Goal: Task Accomplishment & Management: Use online tool/utility

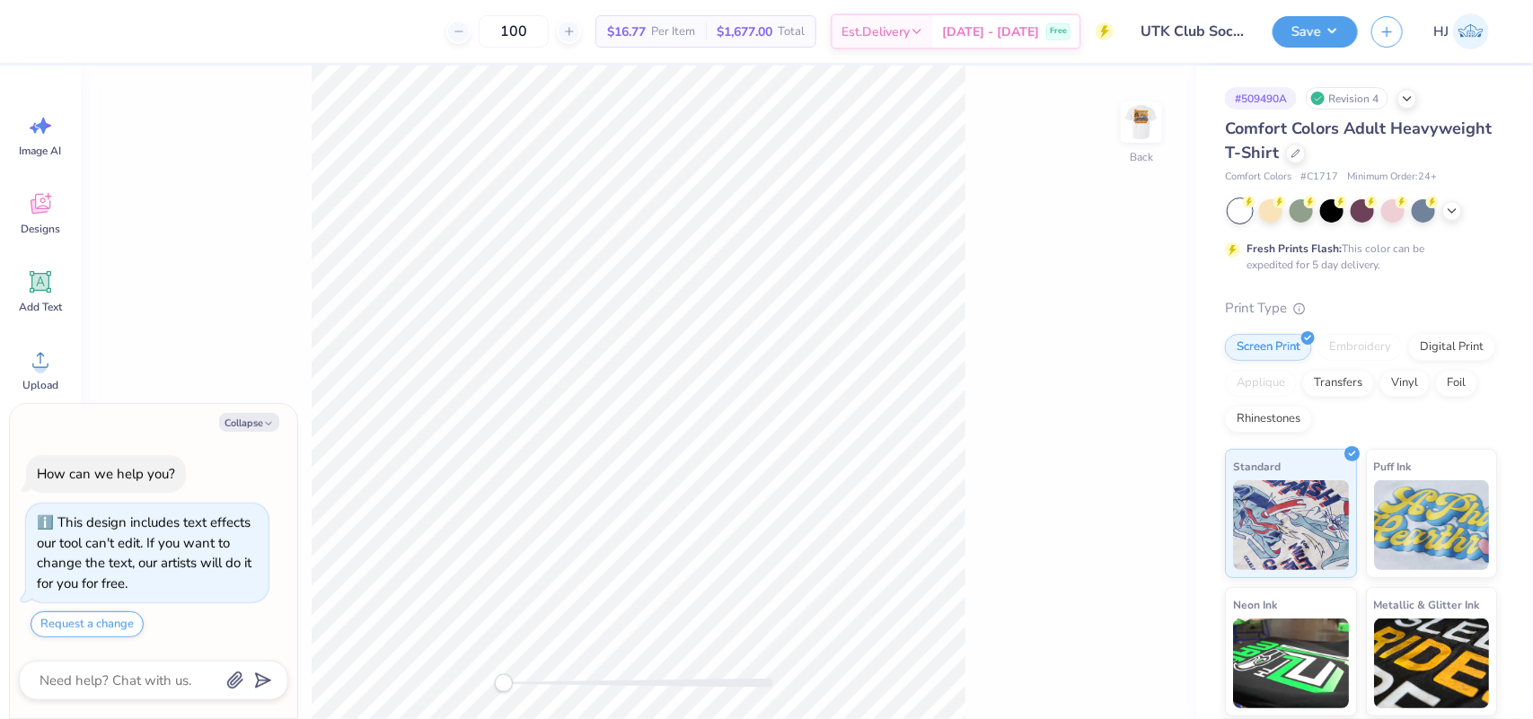
drag, startPoint x: 249, startPoint y: 420, endPoint x: 285, endPoint y: 402, distance: 40.2
click at [250, 419] on button "Collapse" at bounding box center [249, 422] width 60 height 19
type textarea "x"
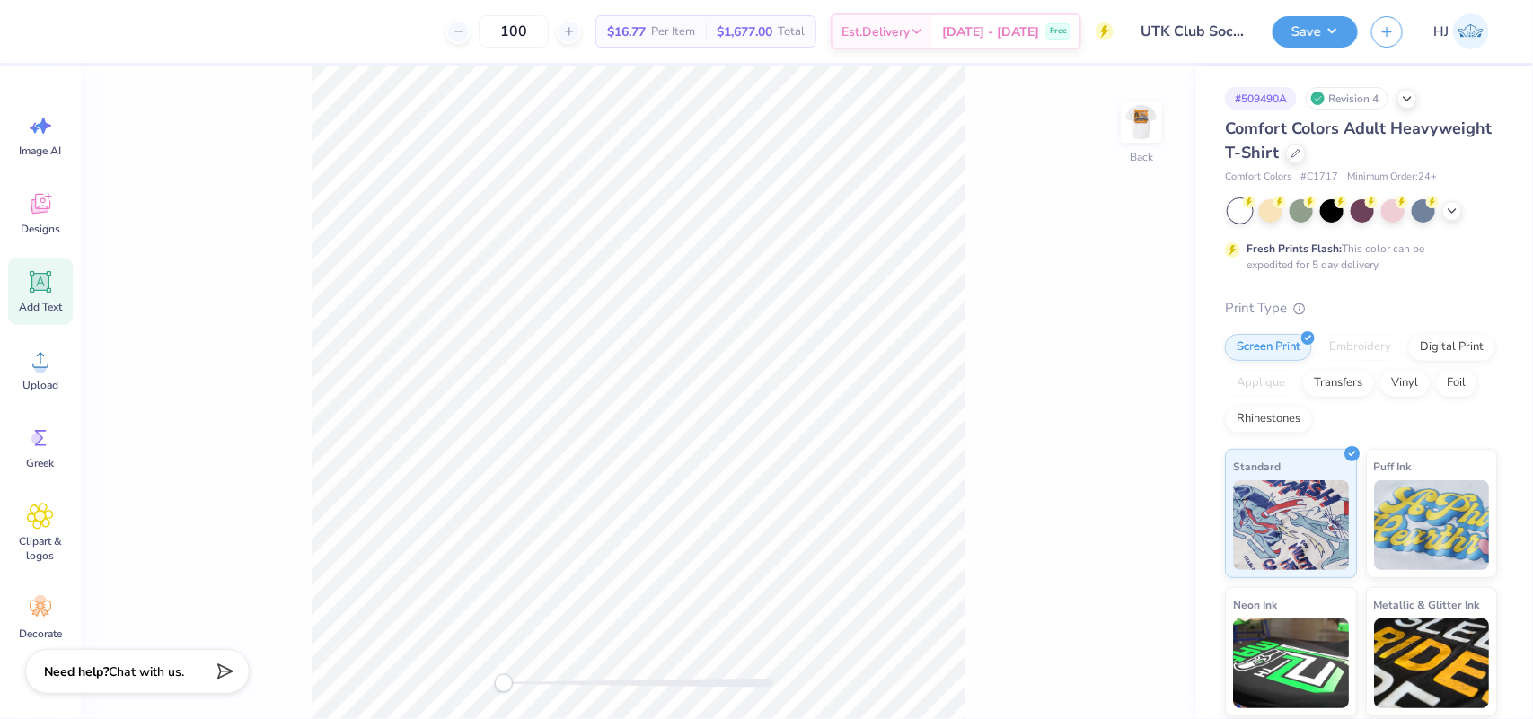
click at [43, 288] on icon at bounding box center [40, 282] width 17 height 17
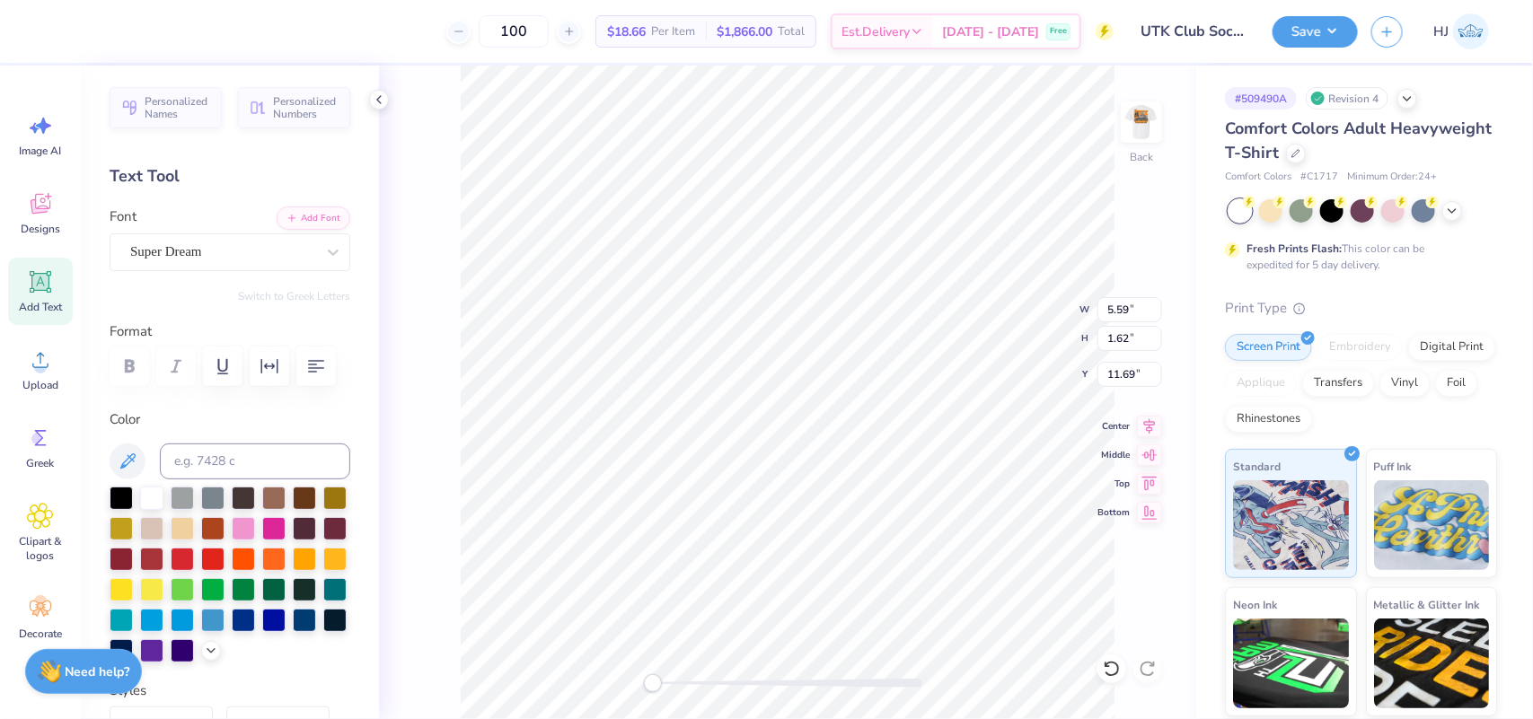
scroll to position [18, 2]
type textarea "UT"
click at [1122, 123] on img at bounding box center [1141, 122] width 72 height 72
click at [1137, 121] on img at bounding box center [1141, 122] width 72 height 72
click at [215, 479] on input at bounding box center [255, 462] width 190 height 36
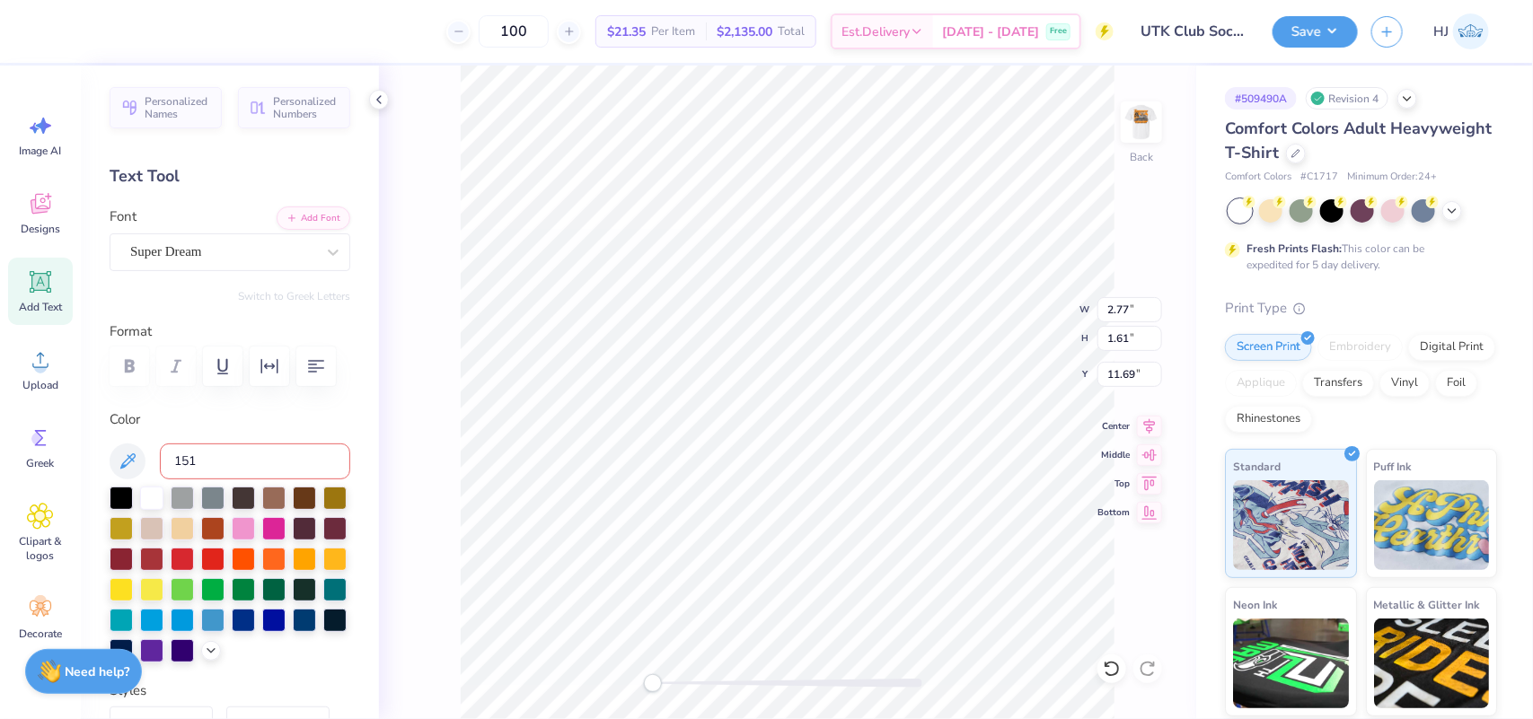
type input "151"
type textarea "[US_STATE]"
click at [298, 215] on button "Add Font" at bounding box center [314, 216] width 74 height 23
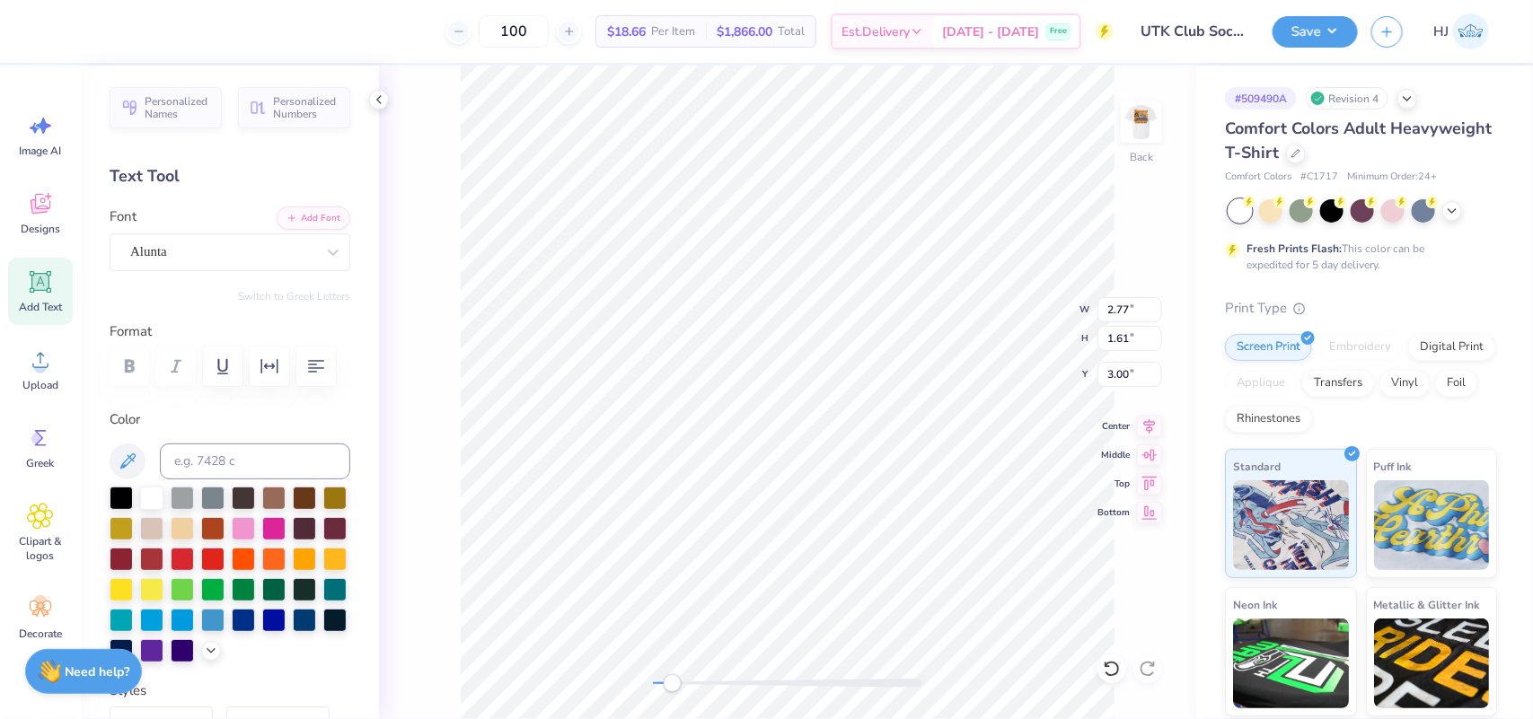
type textarea "UT"
click at [205, 259] on div "Alunta" at bounding box center [222, 252] width 189 height 28
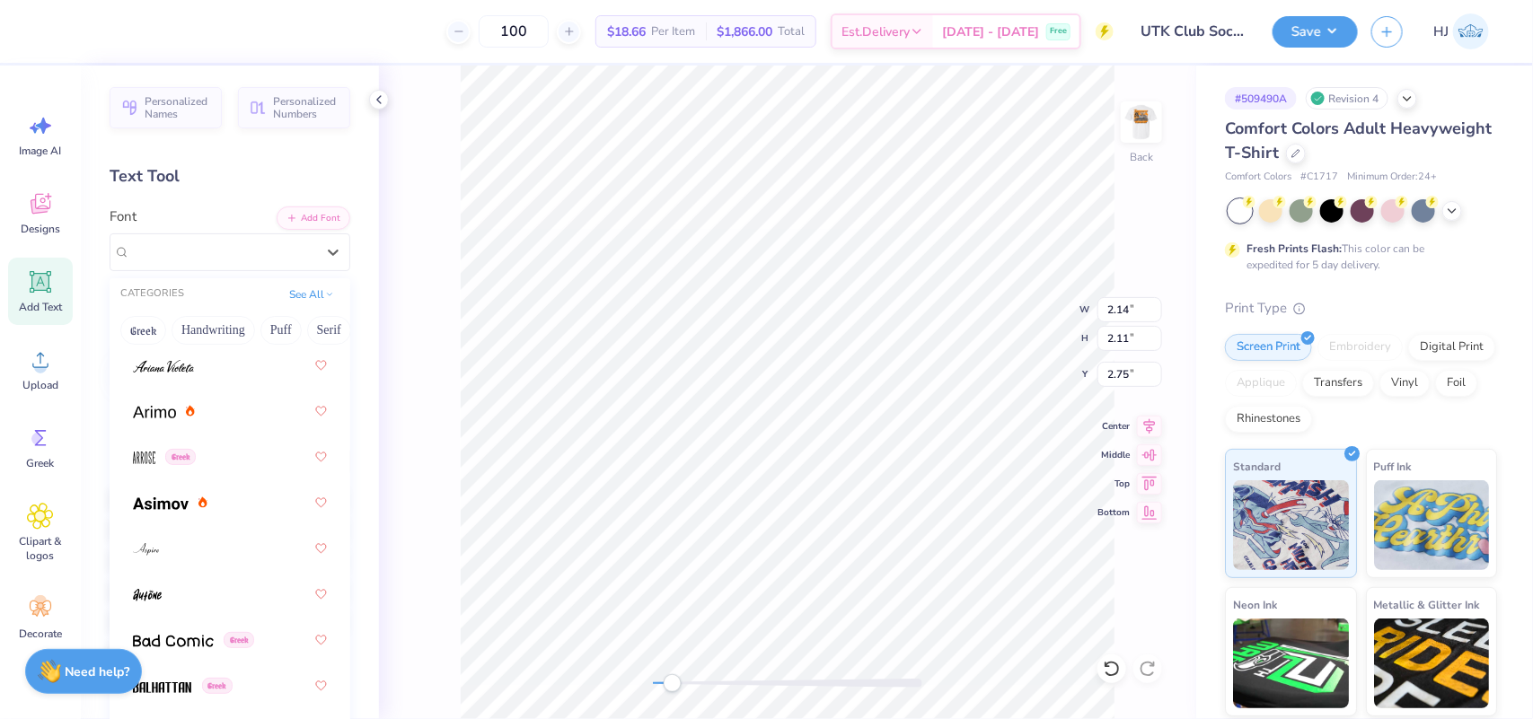
scroll to position [898, 0]
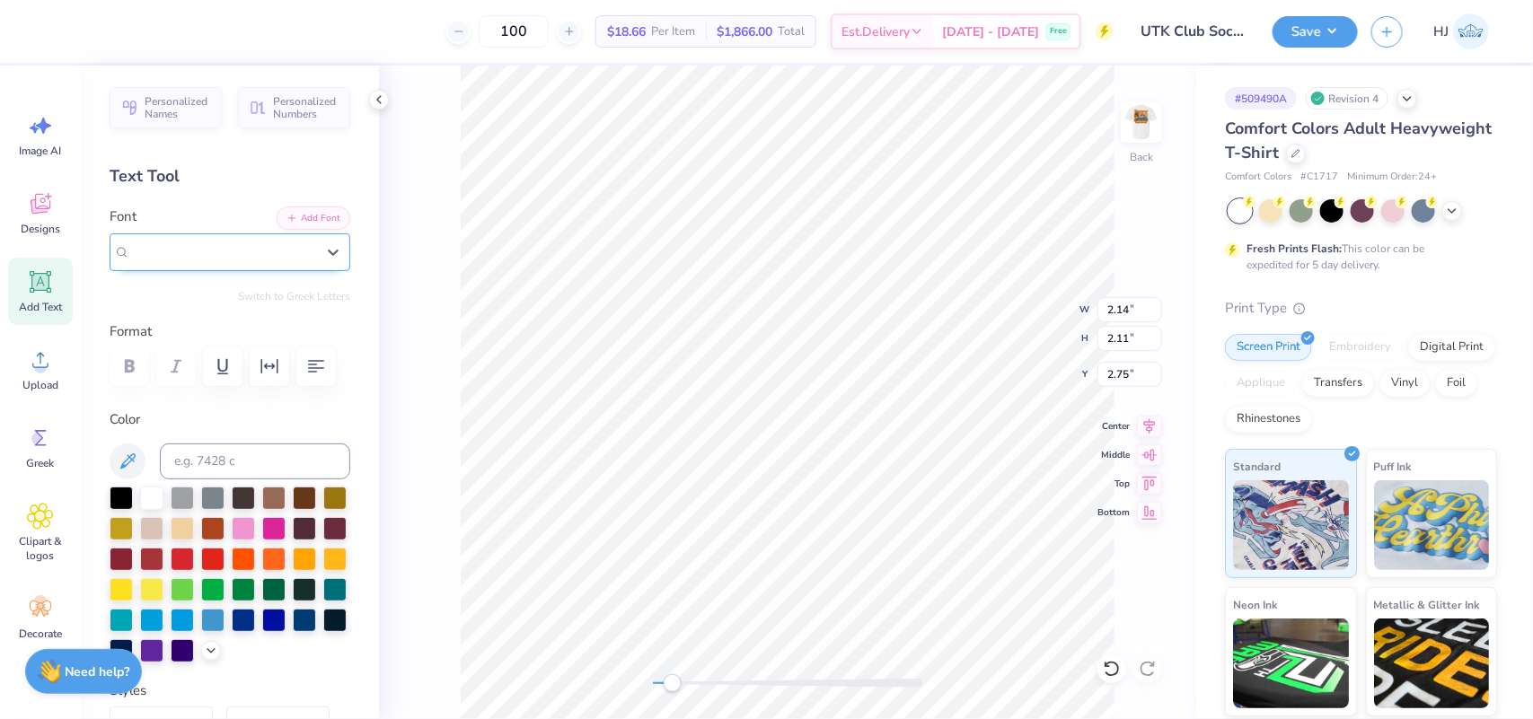
click at [164, 244] on span "Alunta" at bounding box center [148, 252] width 37 height 21
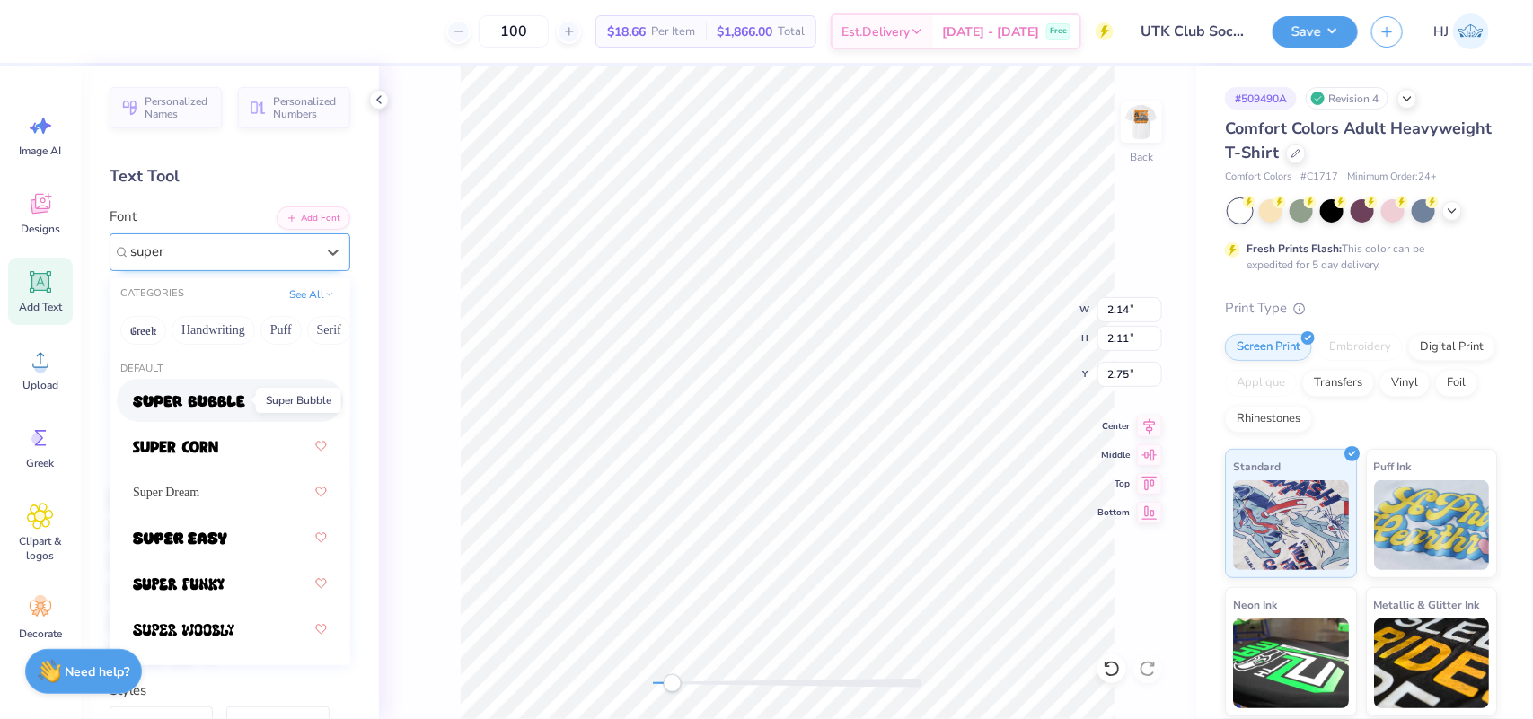
click at [224, 400] on img at bounding box center [189, 401] width 112 height 13
type input "super"
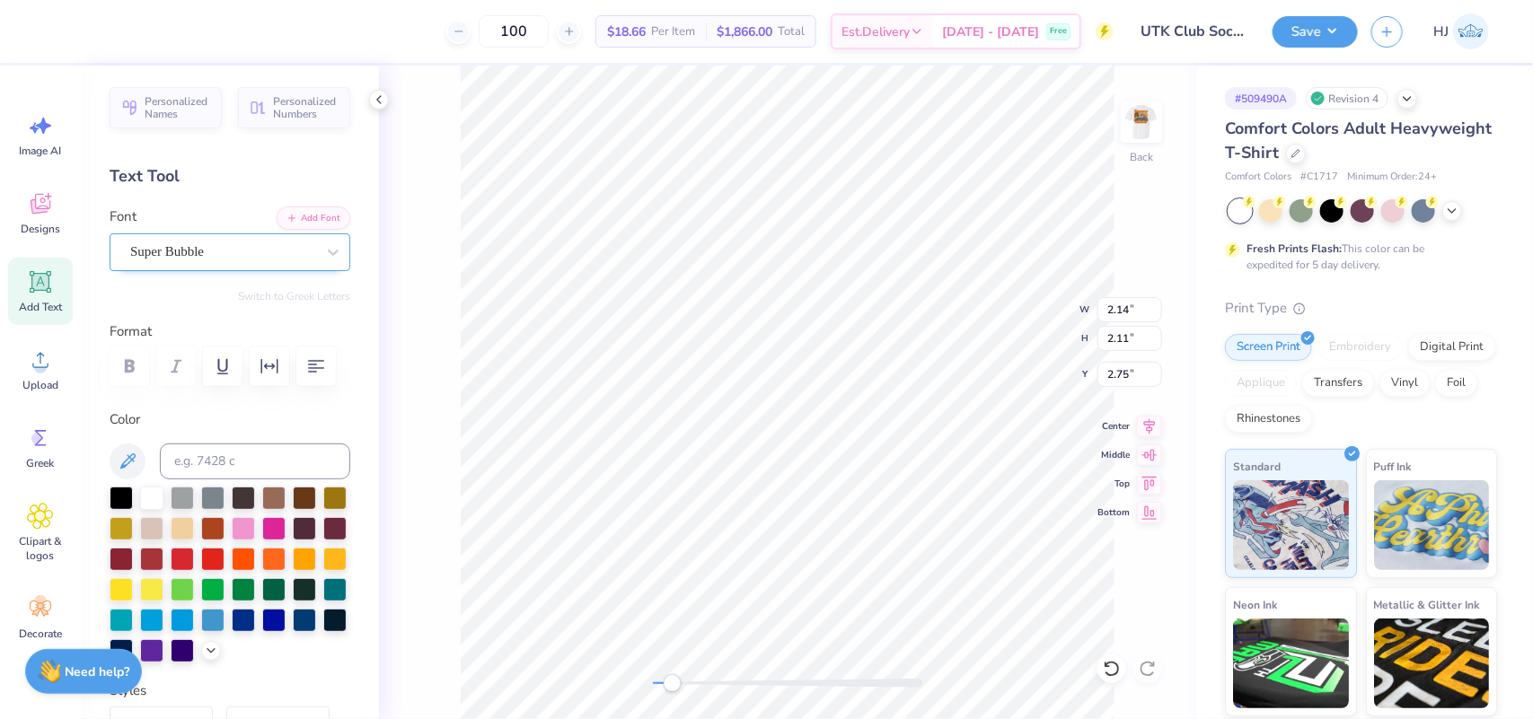
click at [253, 242] on div "Super Bubble" at bounding box center [222, 252] width 189 height 28
click at [186, 242] on div "Super Bubble" at bounding box center [222, 252] width 189 height 28
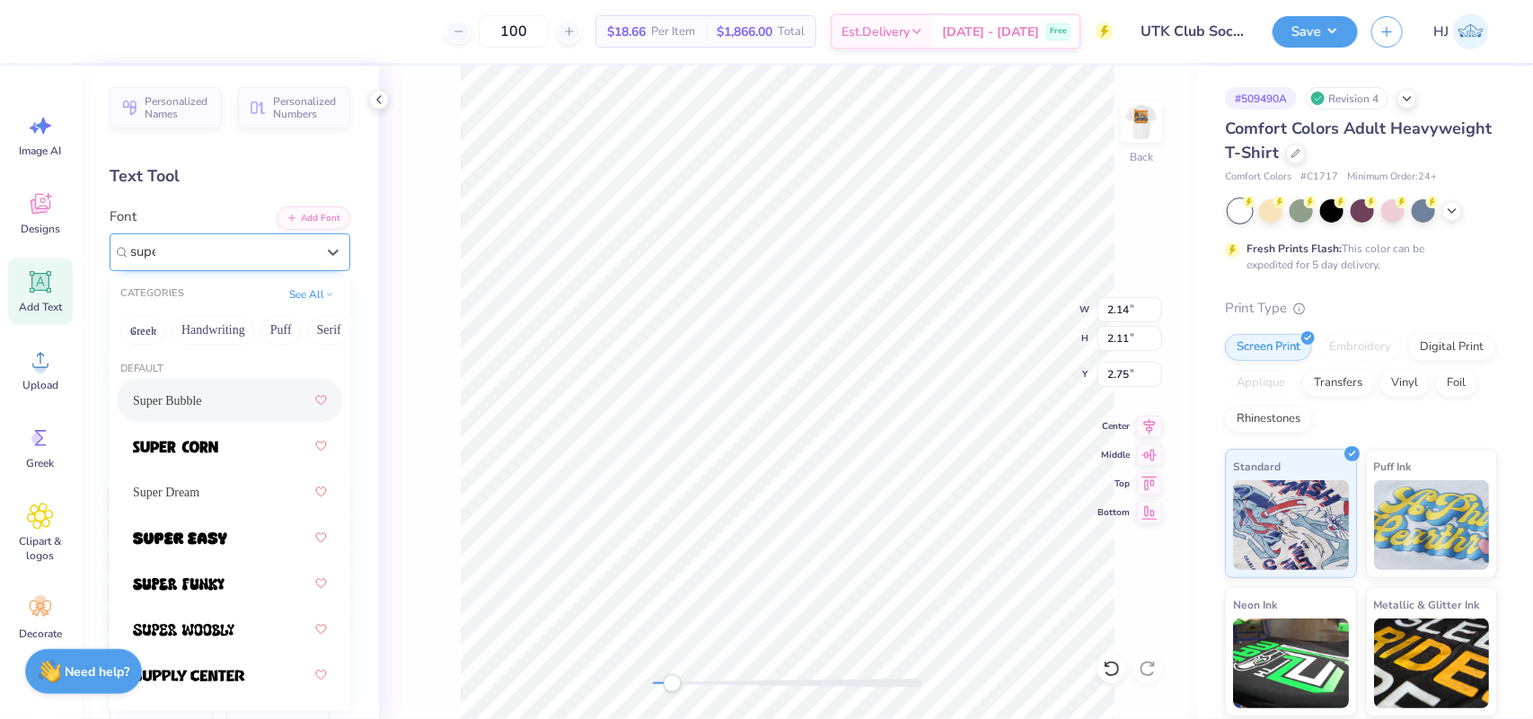
type input "super"
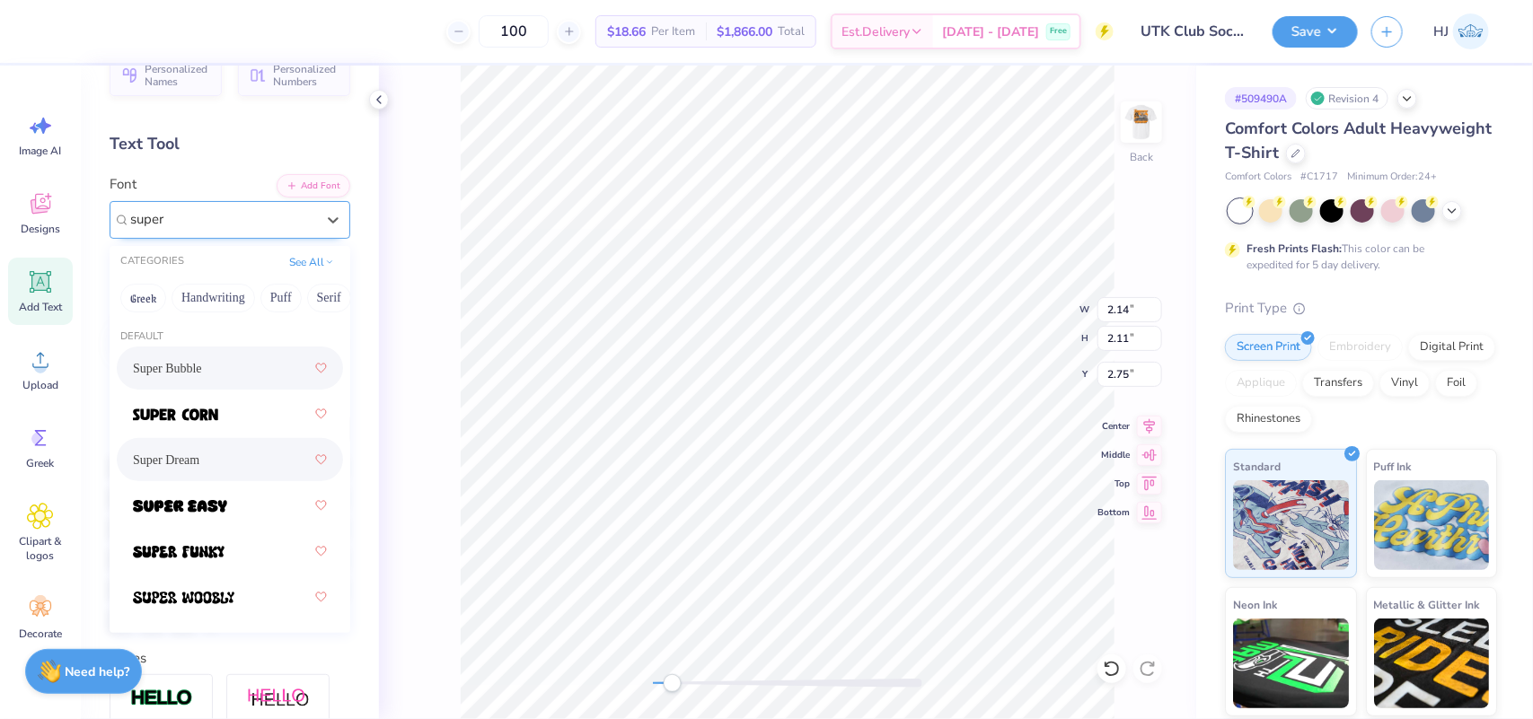
scroll to position [0, 0]
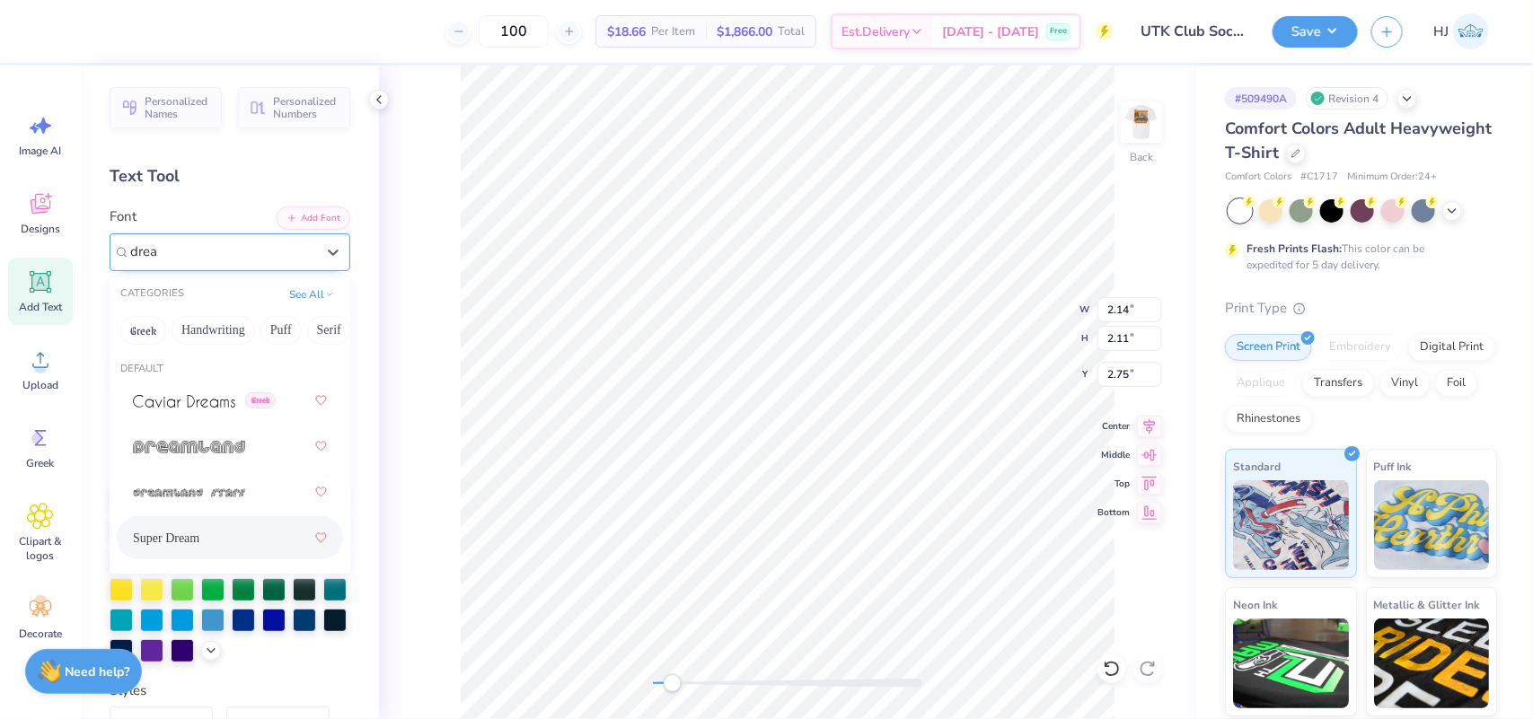
click at [176, 534] on span "Super Dream" at bounding box center [166, 538] width 66 height 19
type input "drea"
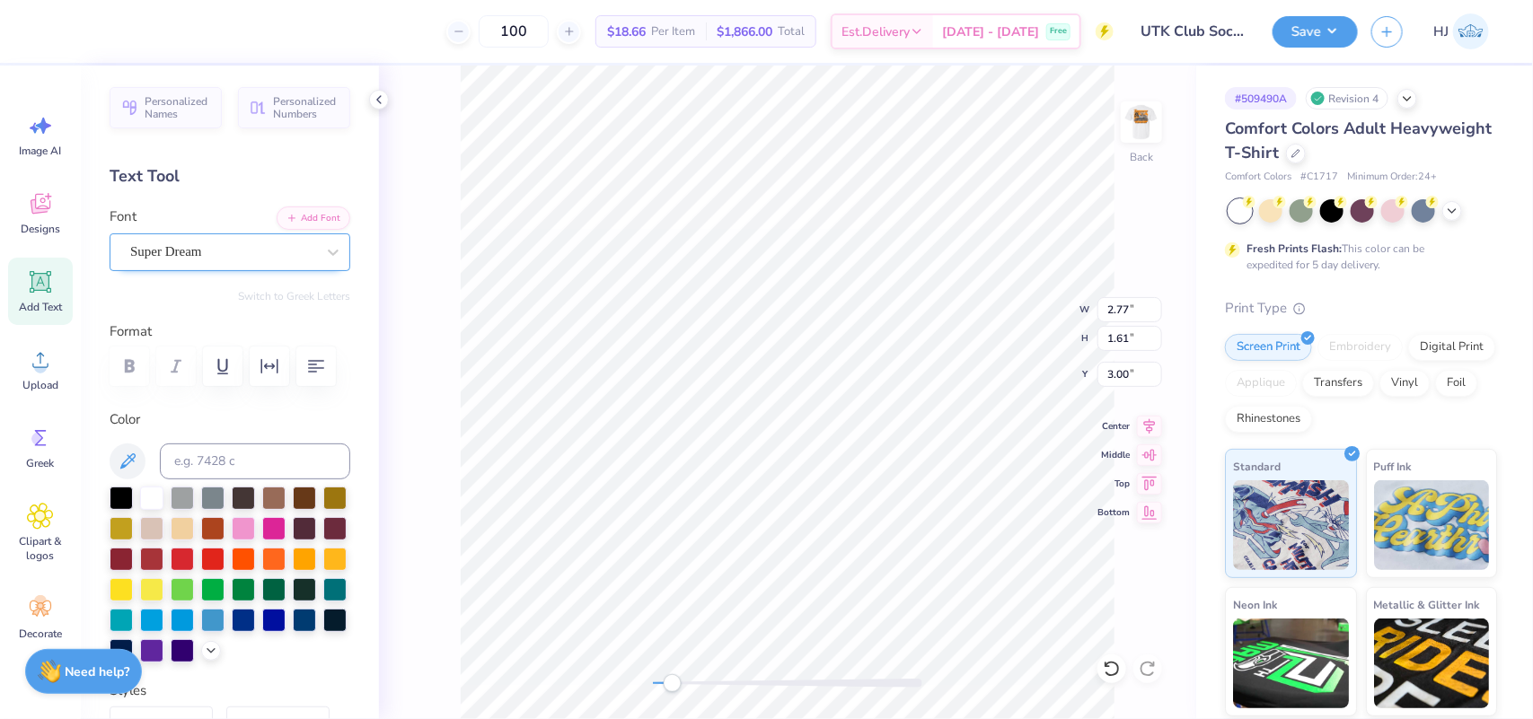
click at [222, 249] on div "Super Dream" at bounding box center [222, 252] width 189 height 28
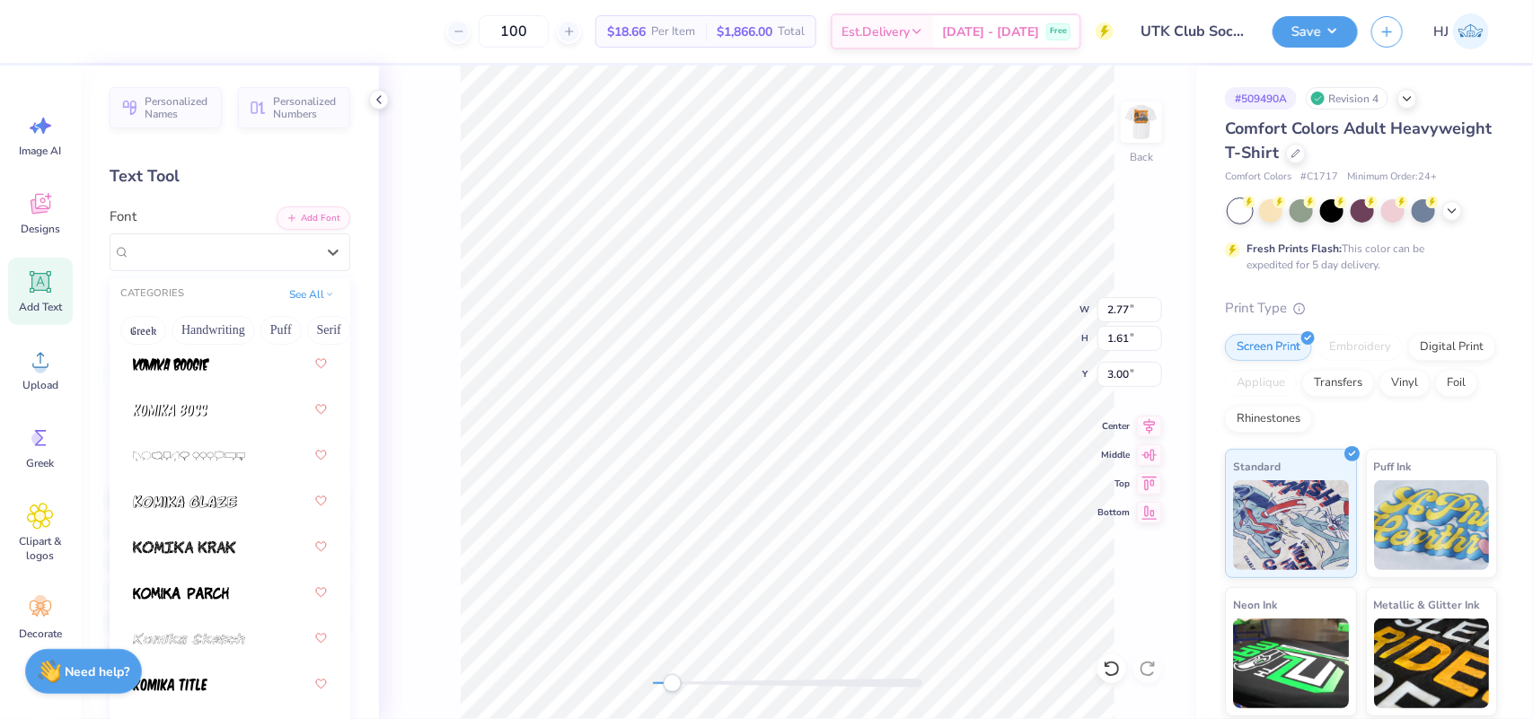
scroll to position [7631, 0]
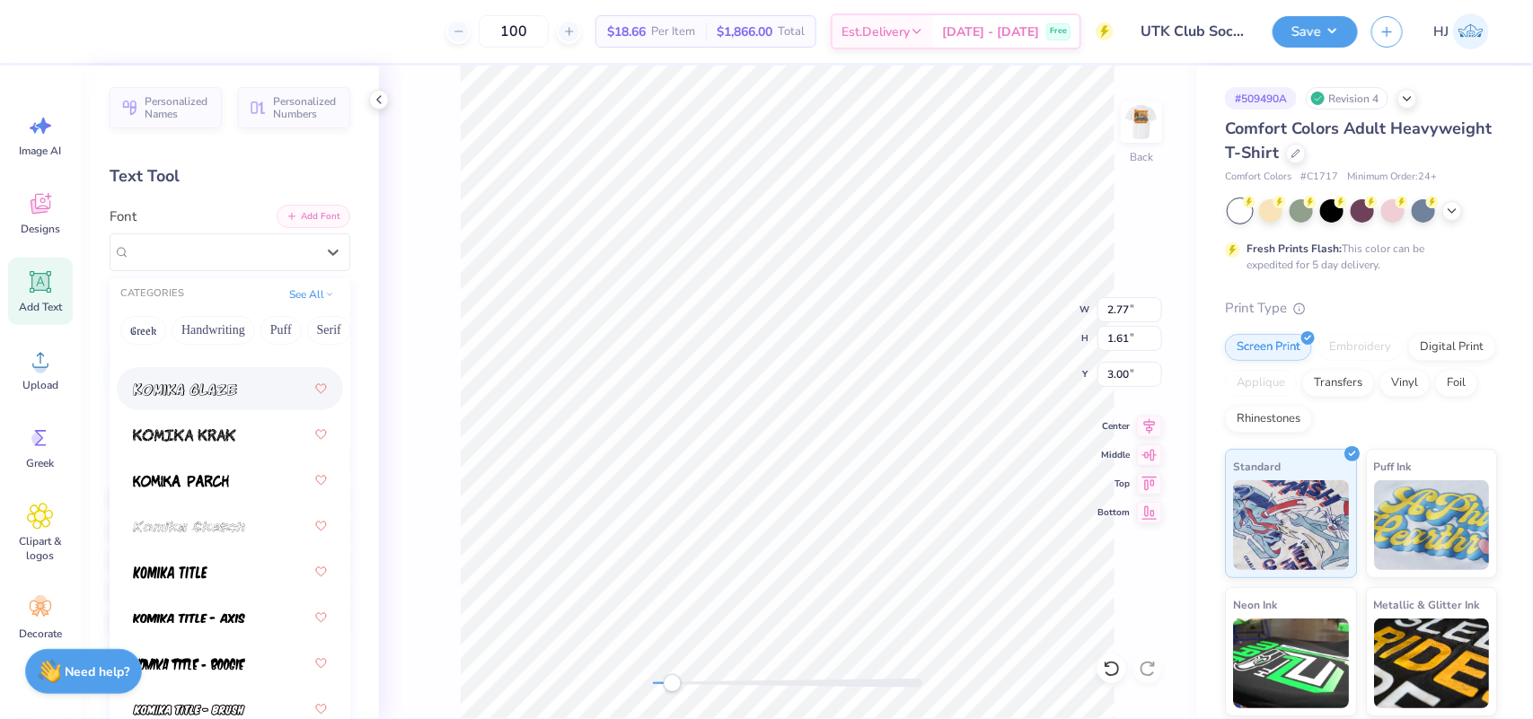
click at [310, 213] on button "Add Font" at bounding box center [314, 216] width 74 height 23
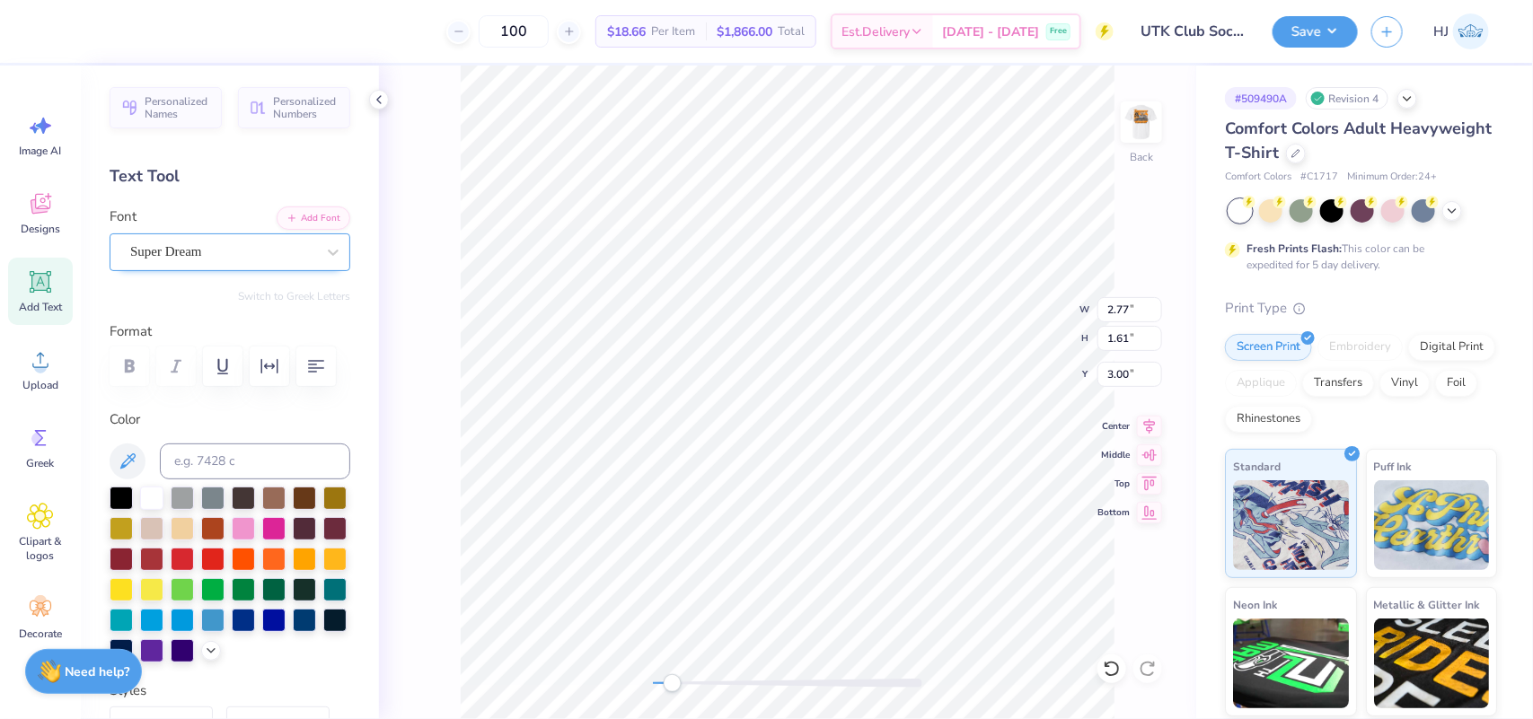
click at [236, 247] on div "Super Dream" at bounding box center [222, 252] width 189 height 28
type input "alun"
click at [306, 217] on button "Add Font" at bounding box center [314, 216] width 74 height 23
type textarea "Ut"
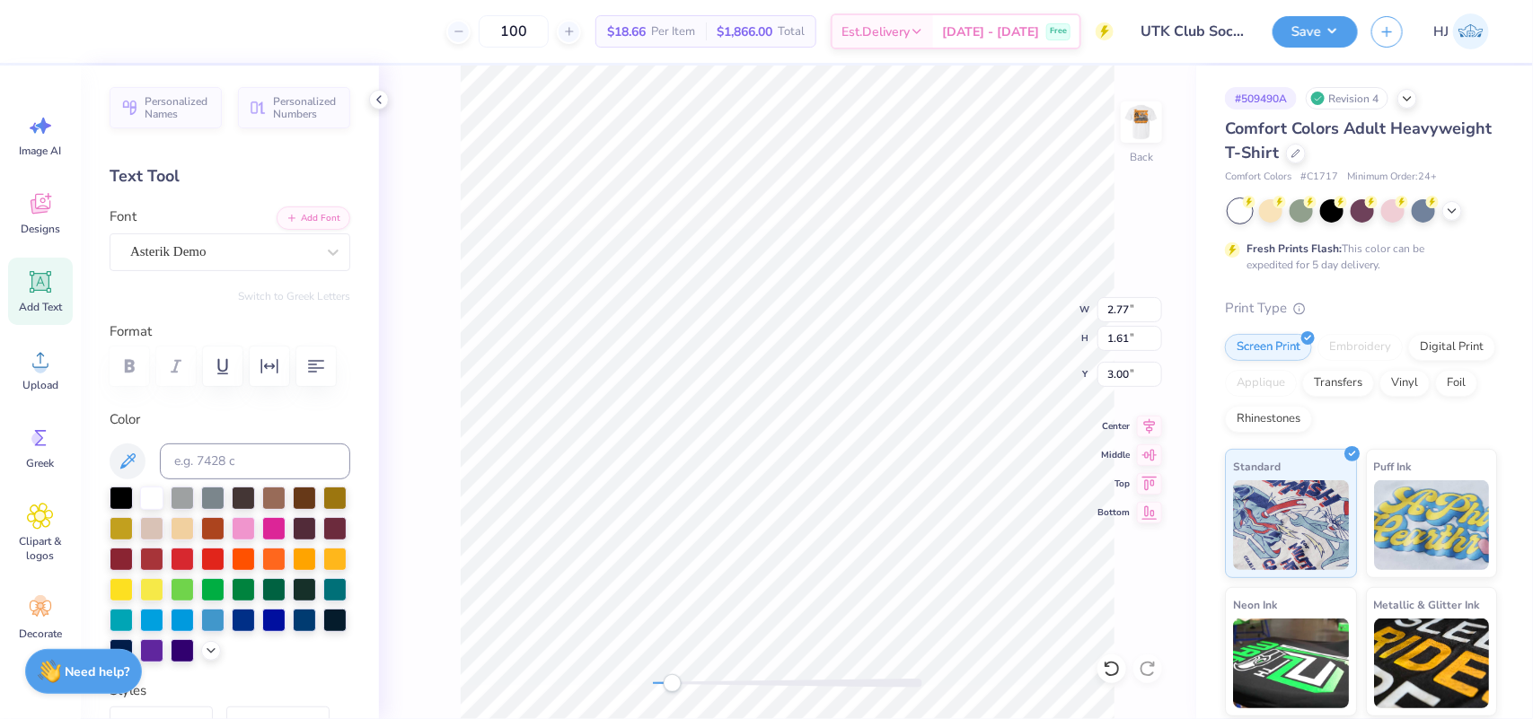
scroll to position [18, 1]
type textarea "UT"
click at [1116, 303] on input "3.76" at bounding box center [1129, 309] width 65 height 25
type input "3.5"
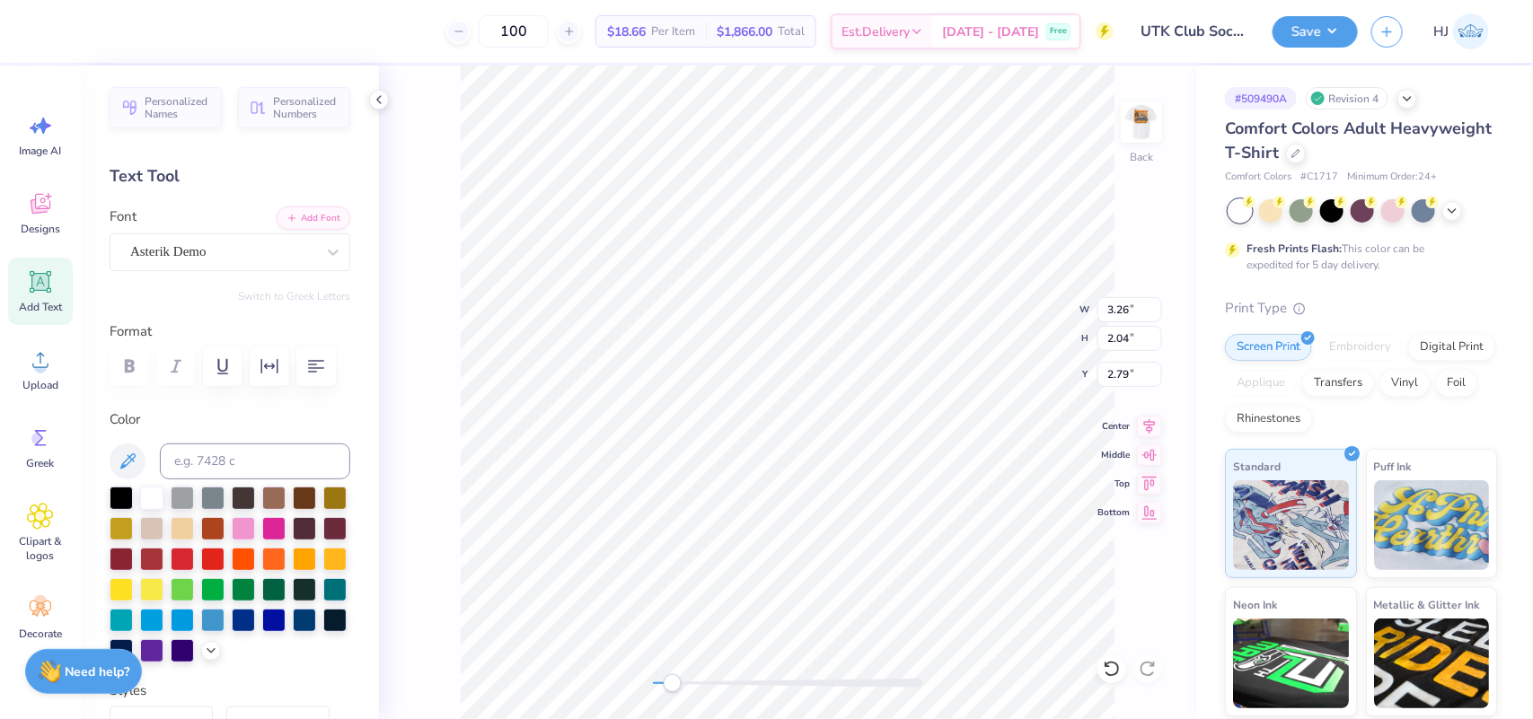
scroll to position [18, 3]
type textarea "[US_STATE]"
type input "6.56"
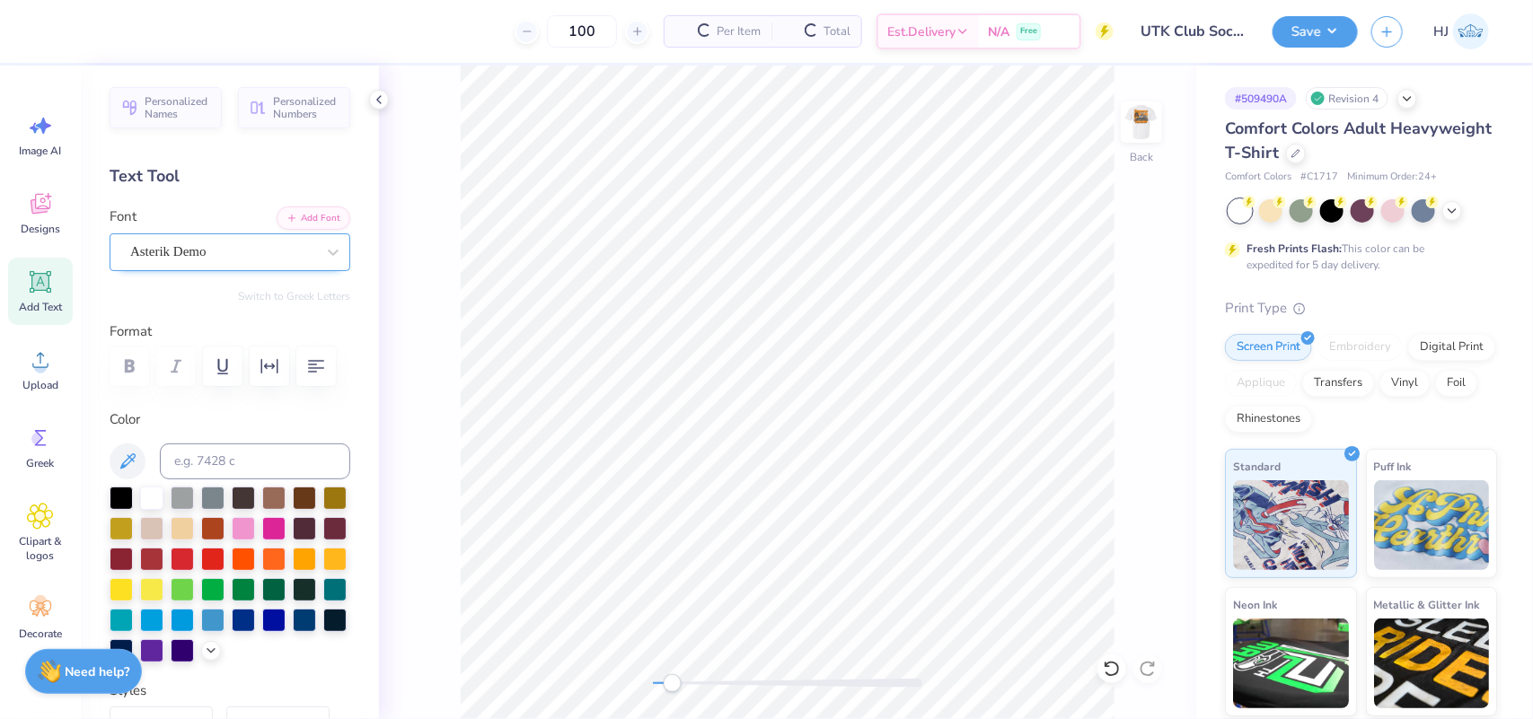
click at [177, 260] on div "Asterik Demo" at bounding box center [222, 252] width 189 height 28
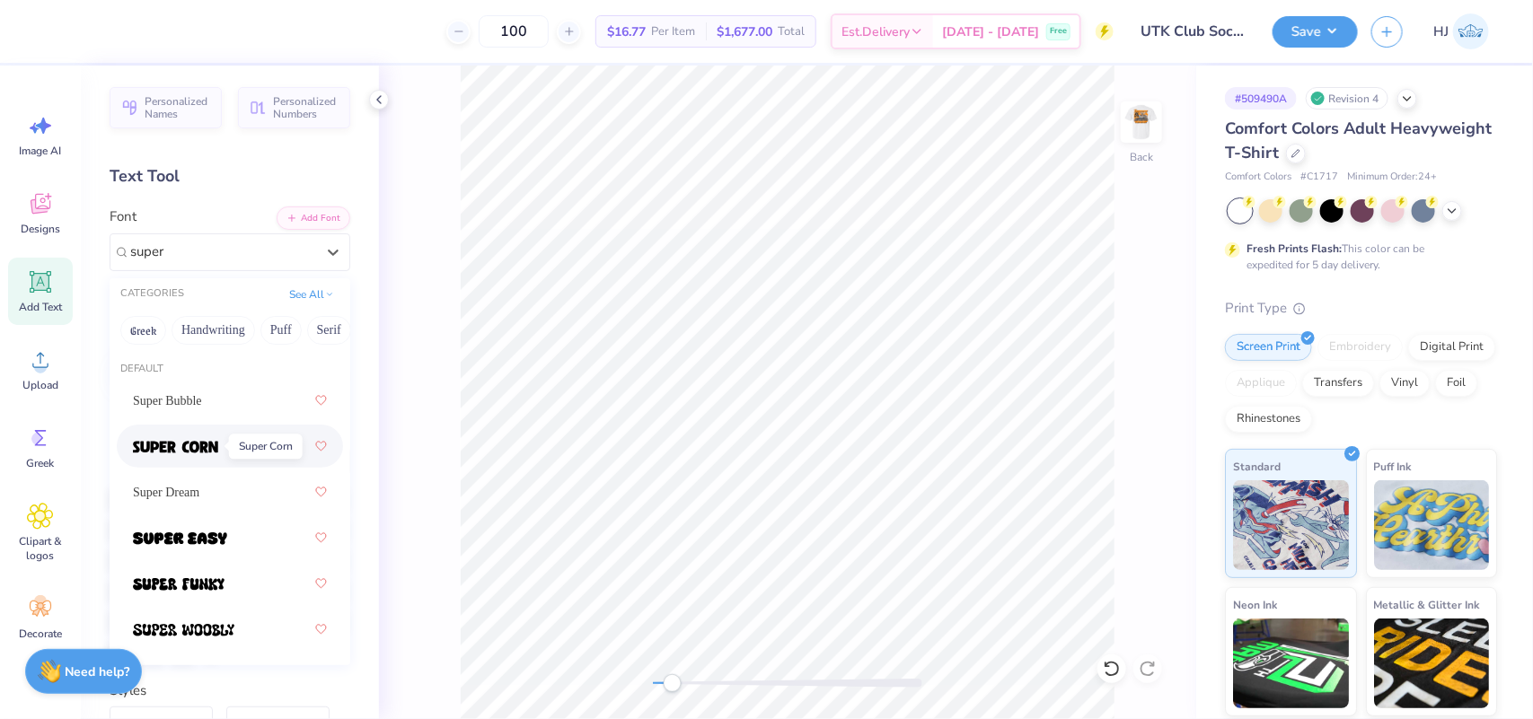
click at [206, 450] on img at bounding box center [175, 447] width 85 height 13
type input "super"
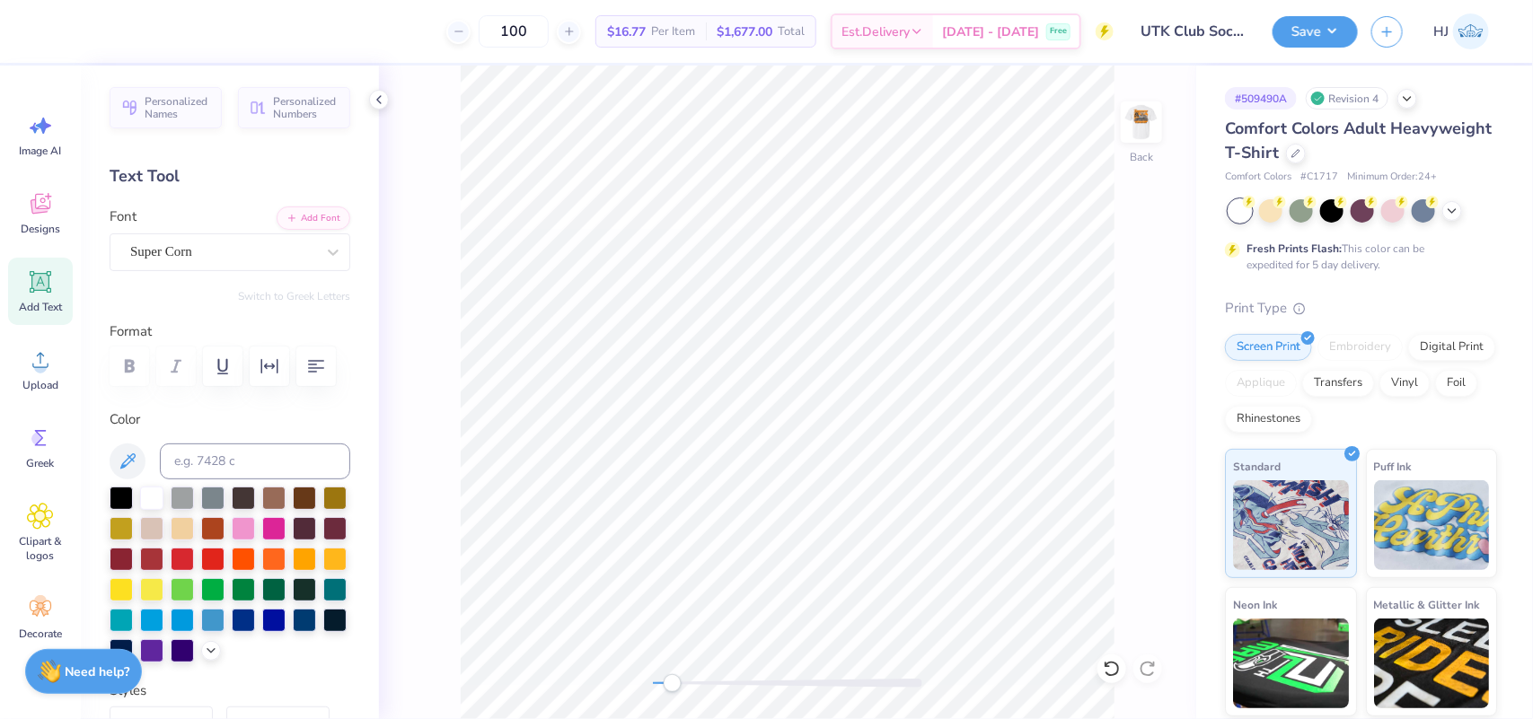
click at [1129, 671] on div "Back" at bounding box center [787, 393] width 817 height 654
click at [1109, 665] on icon at bounding box center [1112, 669] width 18 height 18
click at [1106, 674] on icon at bounding box center [1112, 669] width 18 height 18
click at [190, 257] on div "Asterik Demo" at bounding box center [222, 252] width 189 height 28
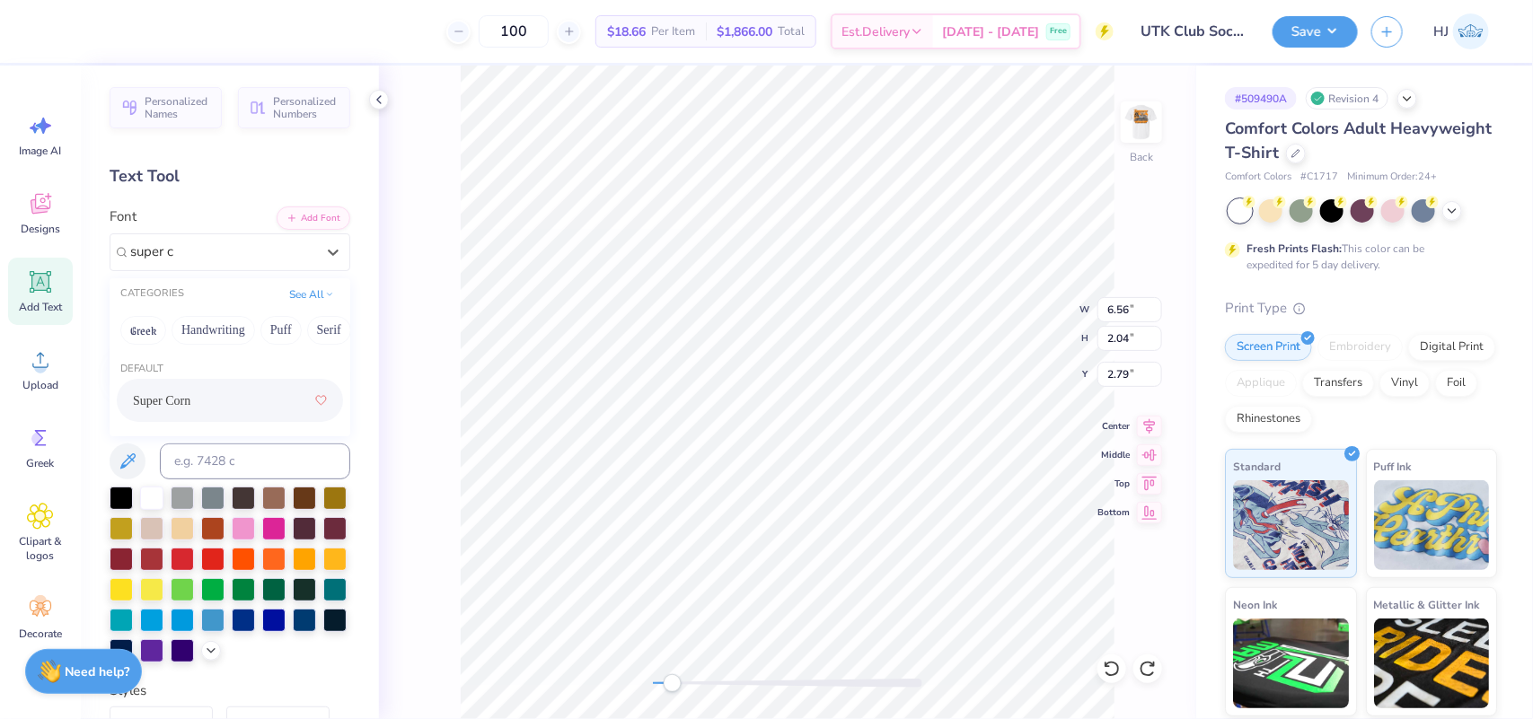
click at [190, 402] on span "Super Corn" at bounding box center [161, 400] width 57 height 19
type input "super c"
click at [214, 258] on div "Super Corn" at bounding box center [222, 252] width 189 height 28
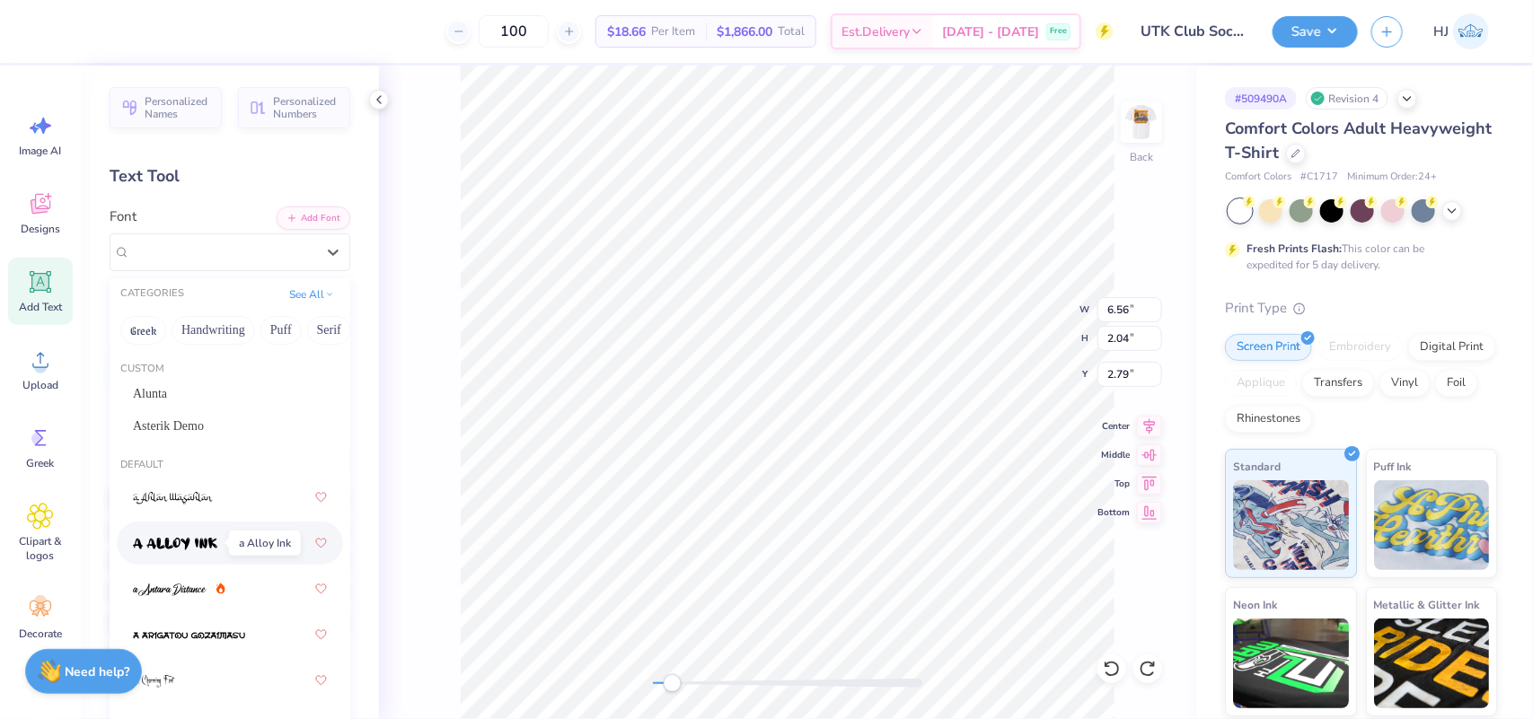
click at [195, 538] on img at bounding box center [175, 544] width 84 height 13
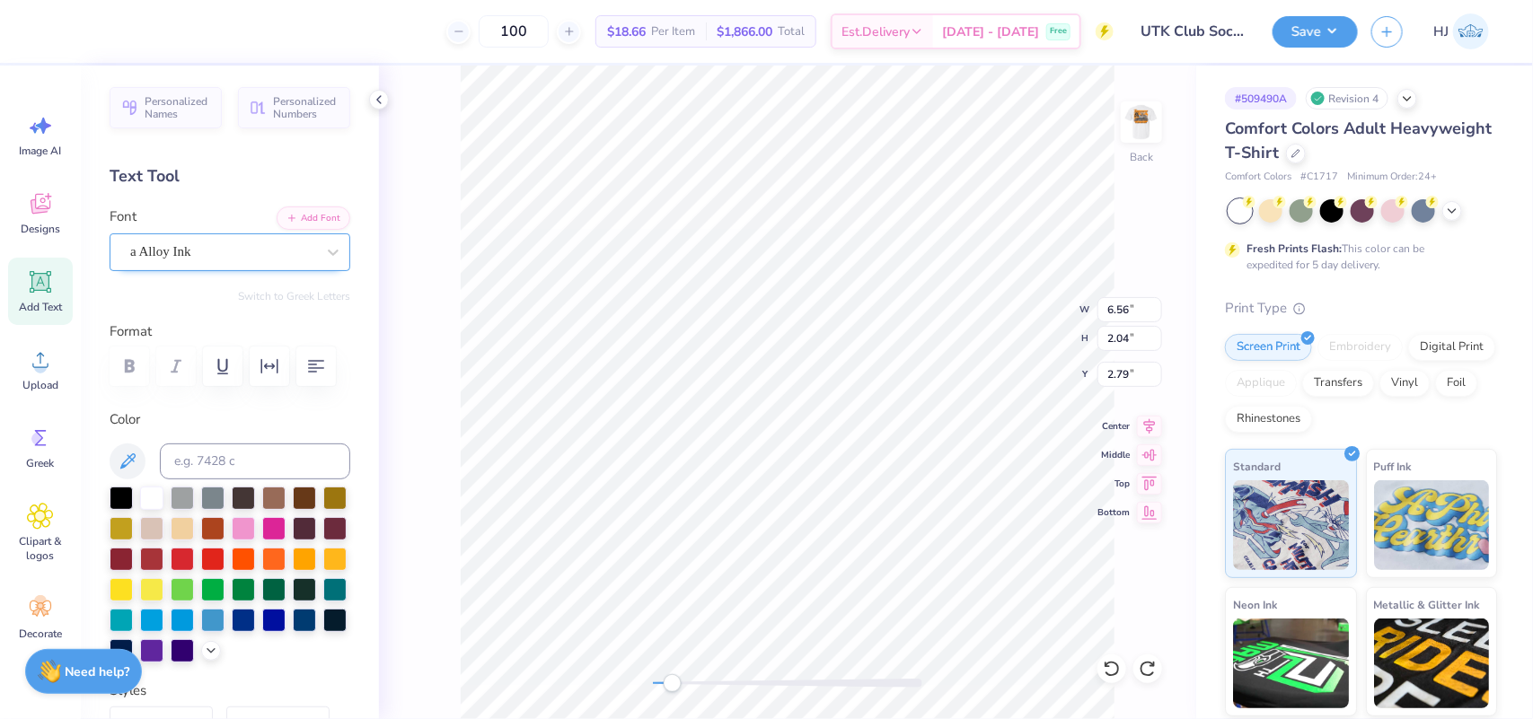
click at [206, 239] on div "a Alloy Ink" at bounding box center [222, 252] width 189 height 28
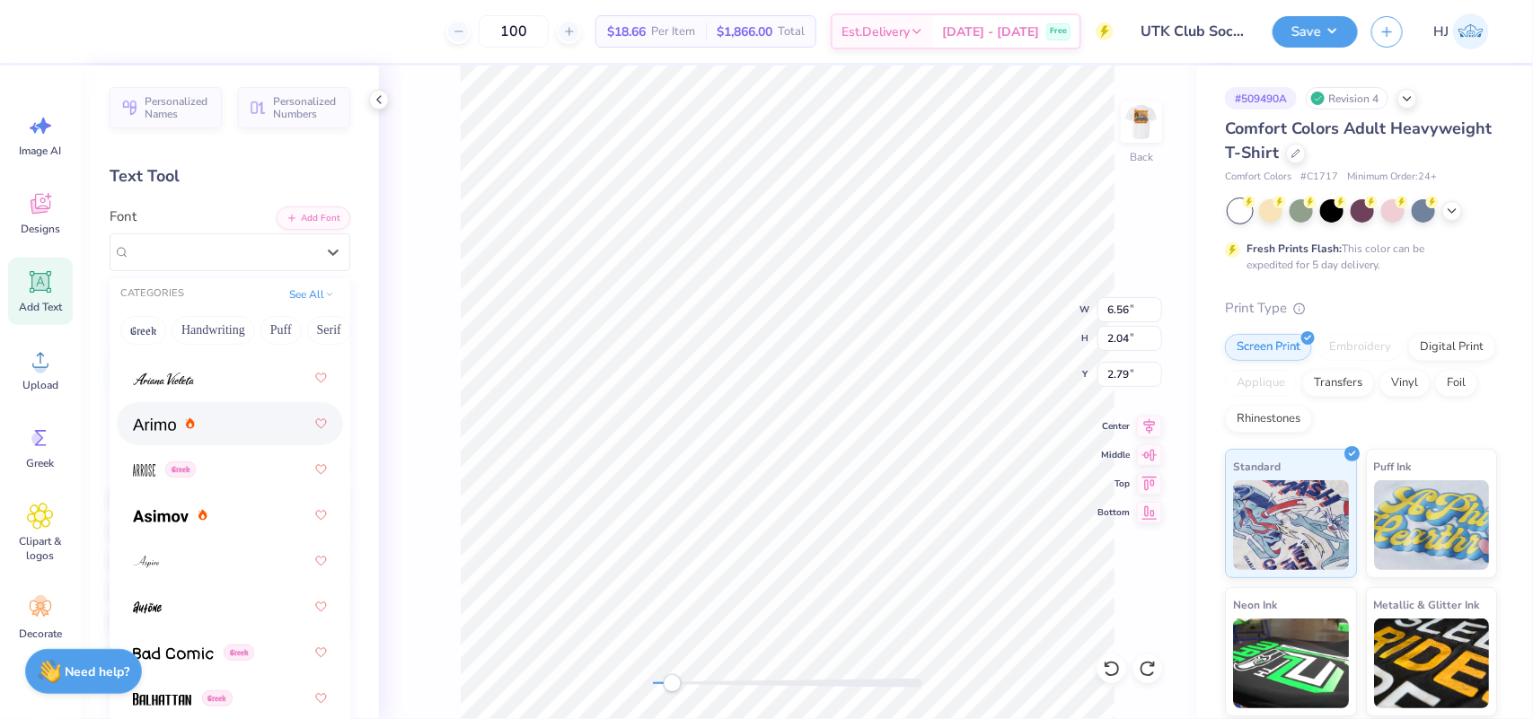
scroll to position [1010, 0]
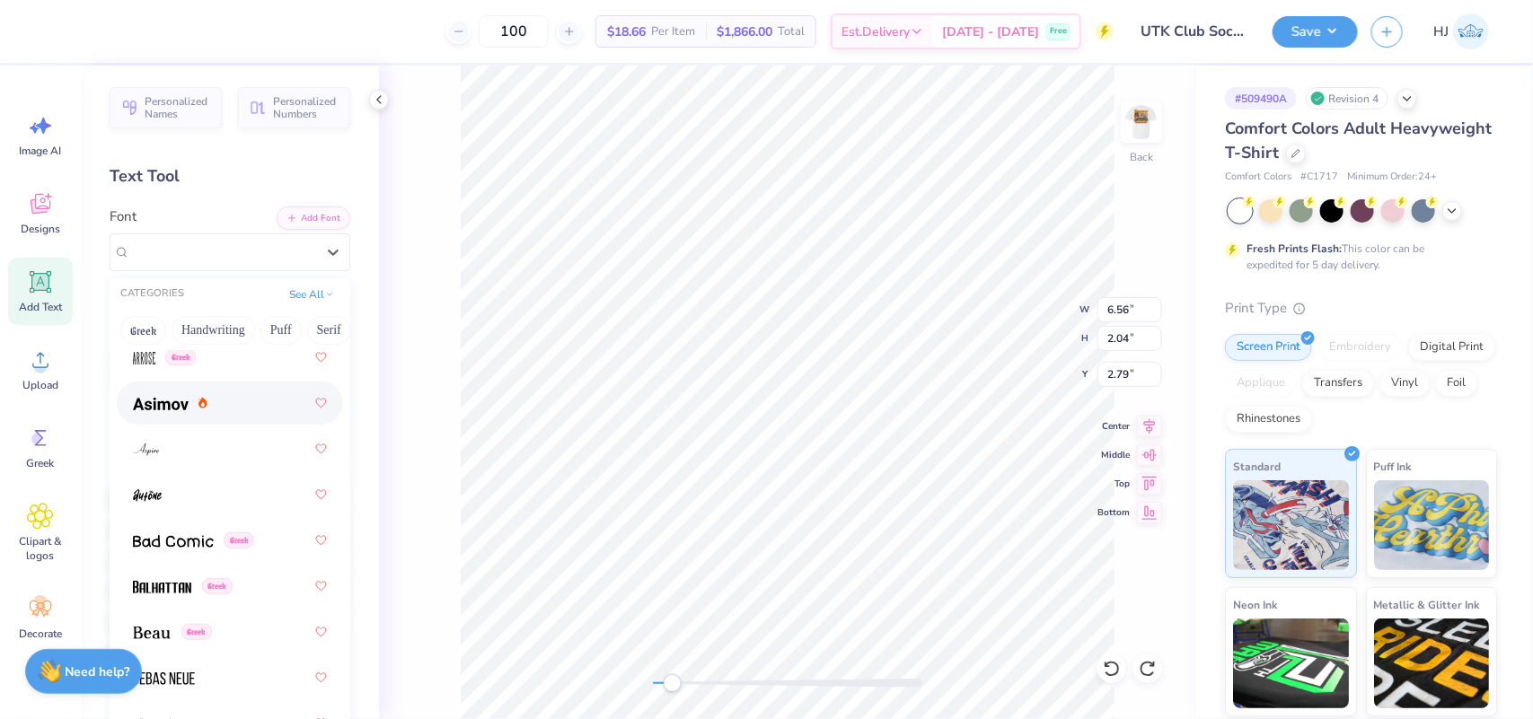
click at [166, 401] on img at bounding box center [161, 404] width 56 height 13
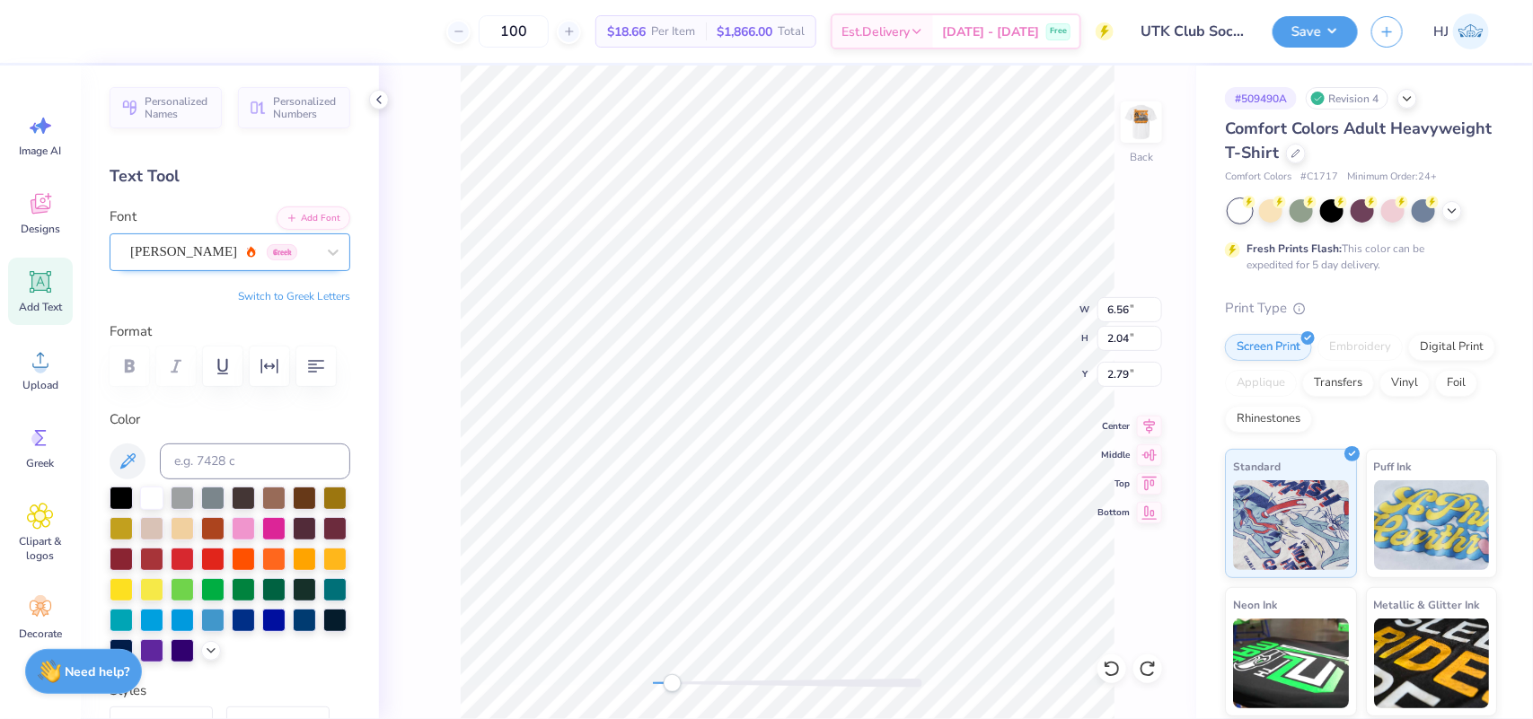
click at [215, 251] on div "[PERSON_NAME] Greek" at bounding box center [222, 252] width 189 height 28
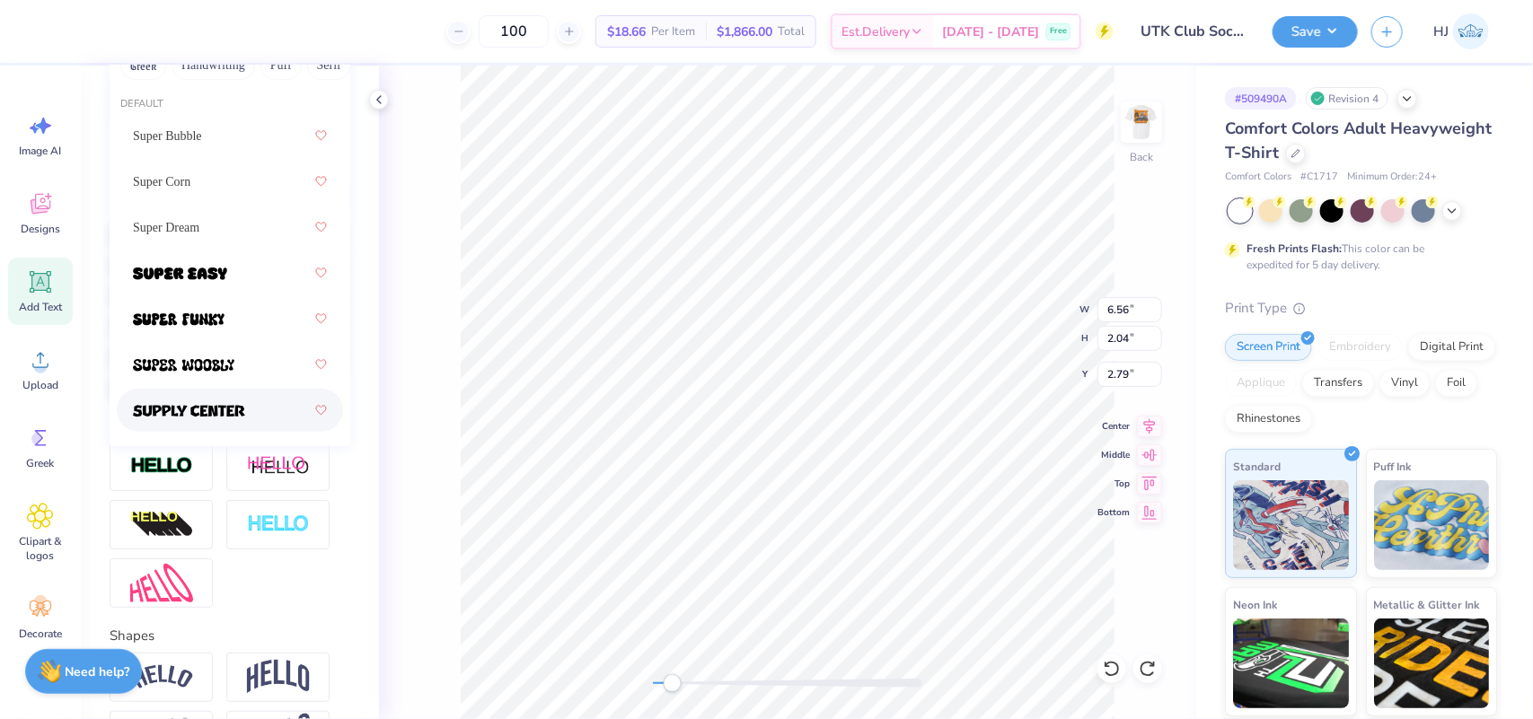
scroll to position [224, 0]
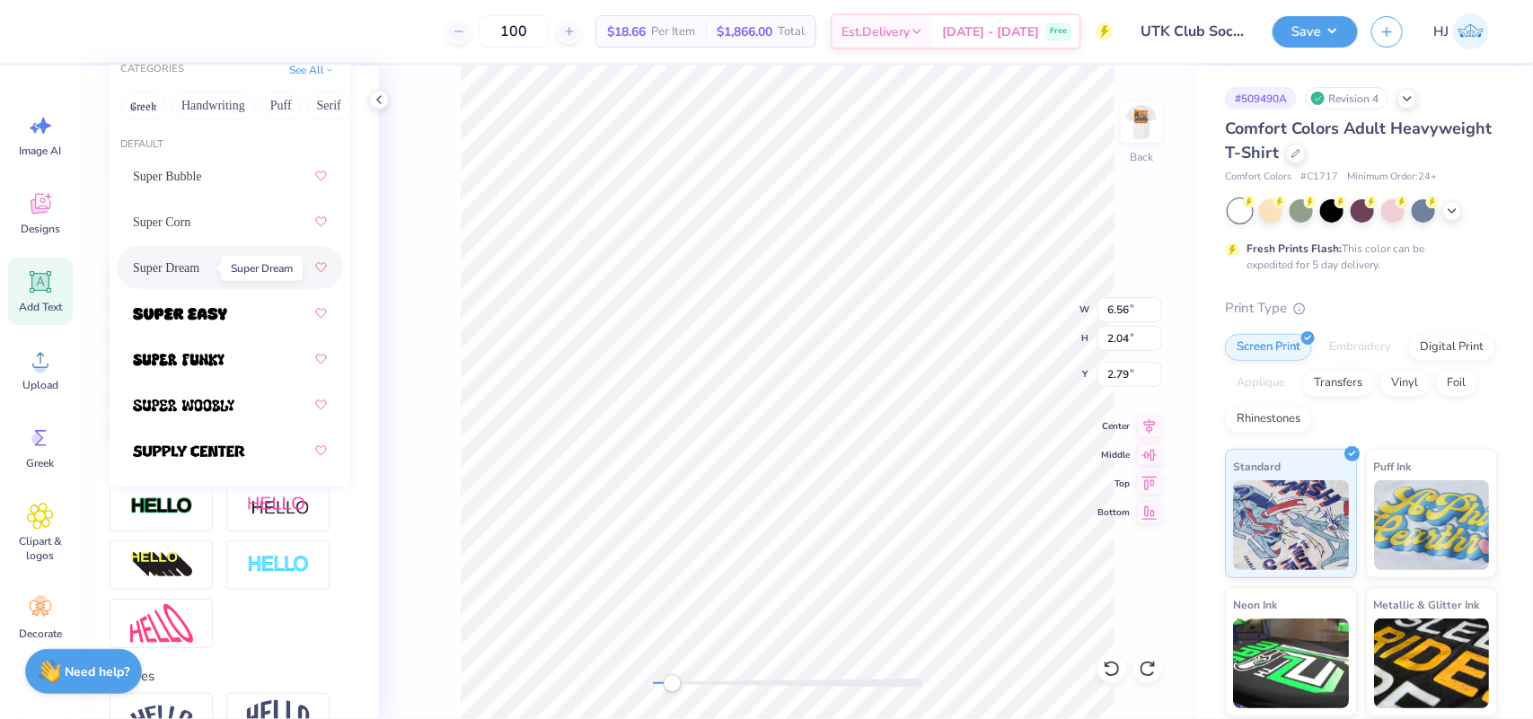
click at [186, 270] on span "Super Dream" at bounding box center [166, 268] width 66 height 19
type input "sup"
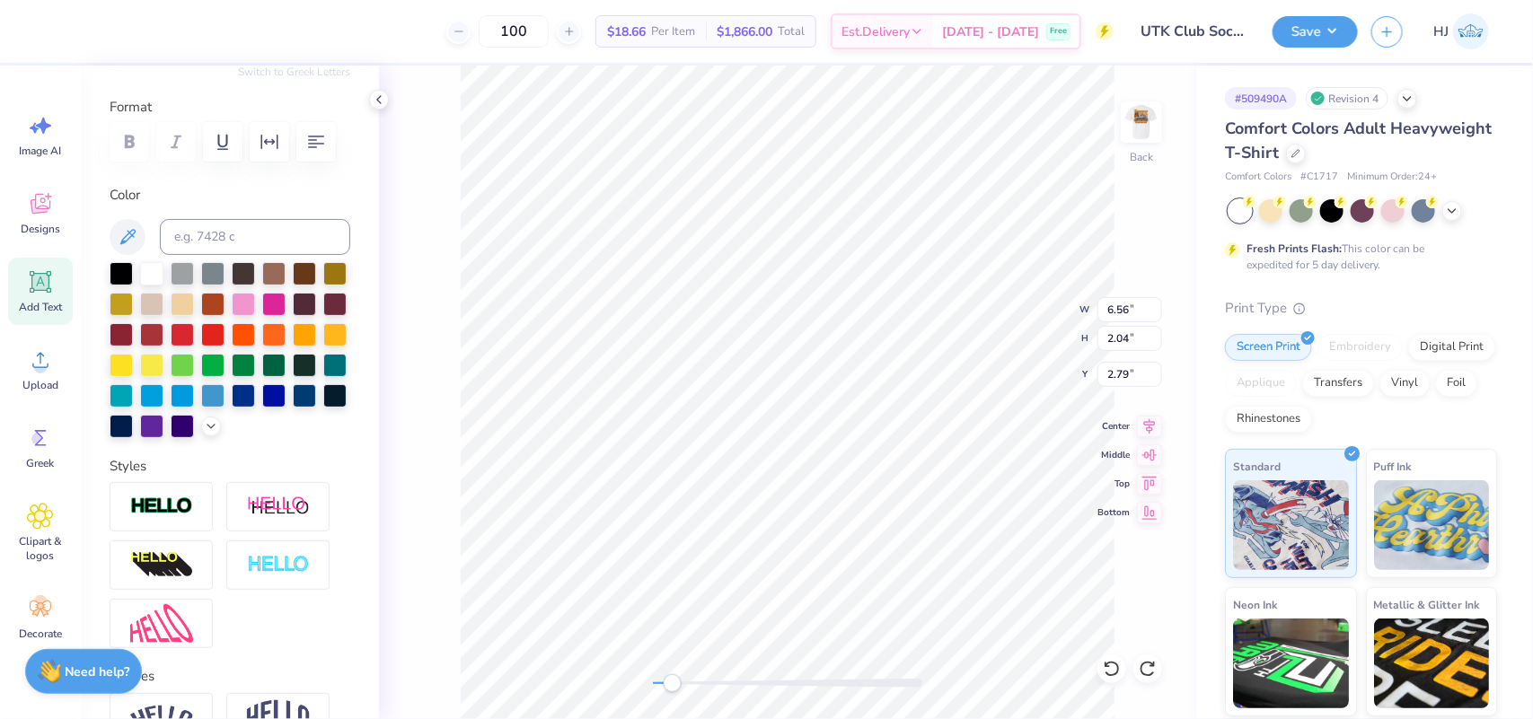
scroll to position [18, 3]
type textarea "Tenessee"
type textarea "UT"
click at [248, 255] on input at bounding box center [255, 237] width 190 height 36
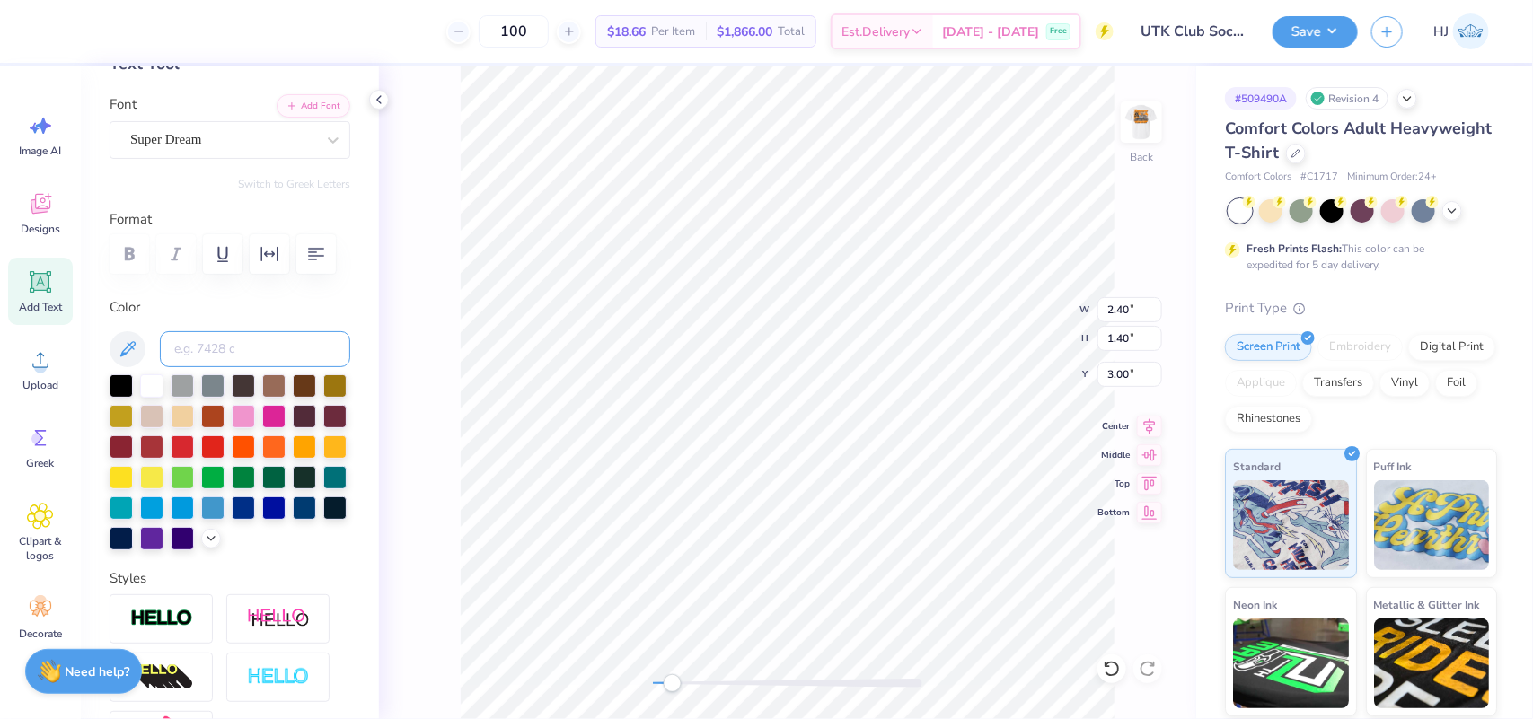
scroll to position [0, 0]
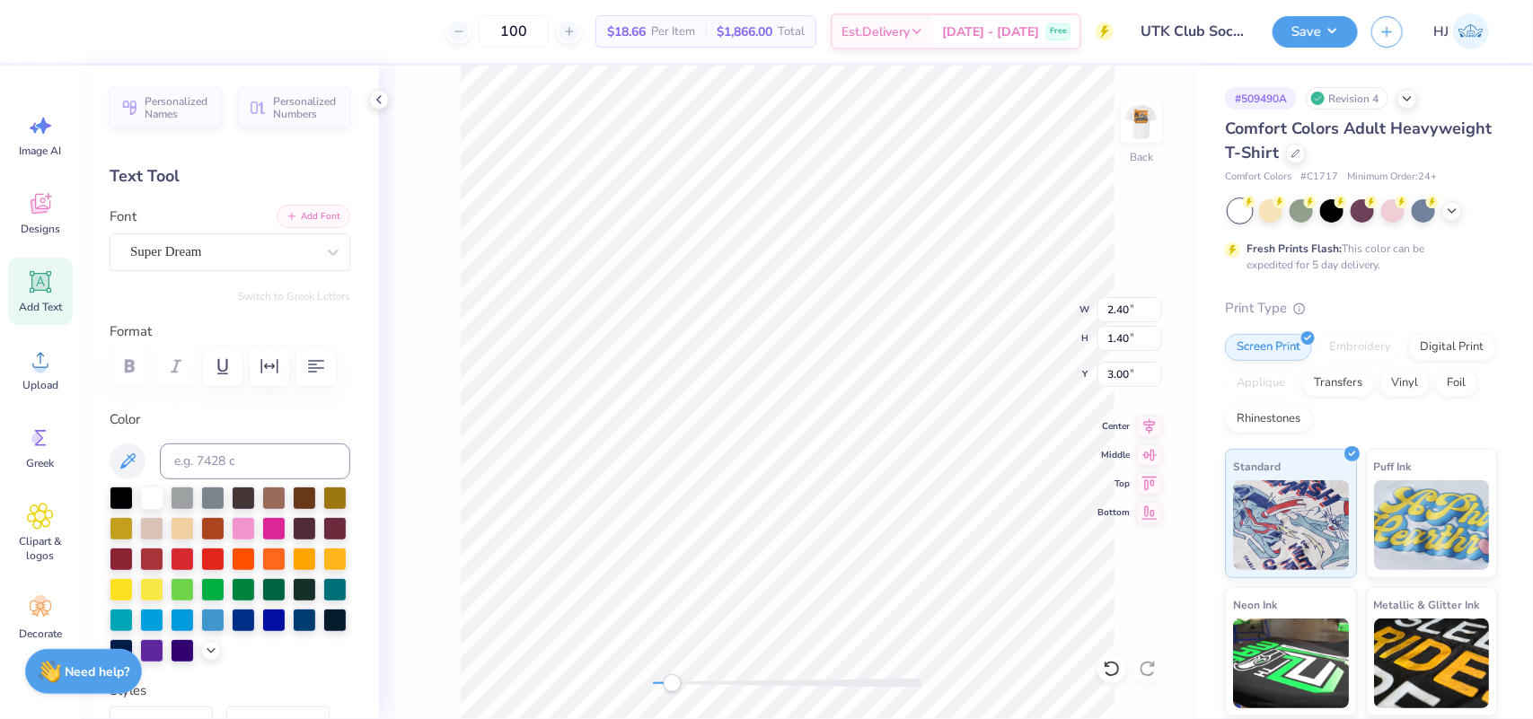
click at [303, 216] on button "Add Font" at bounding box center [314, 216] width 74 height 23
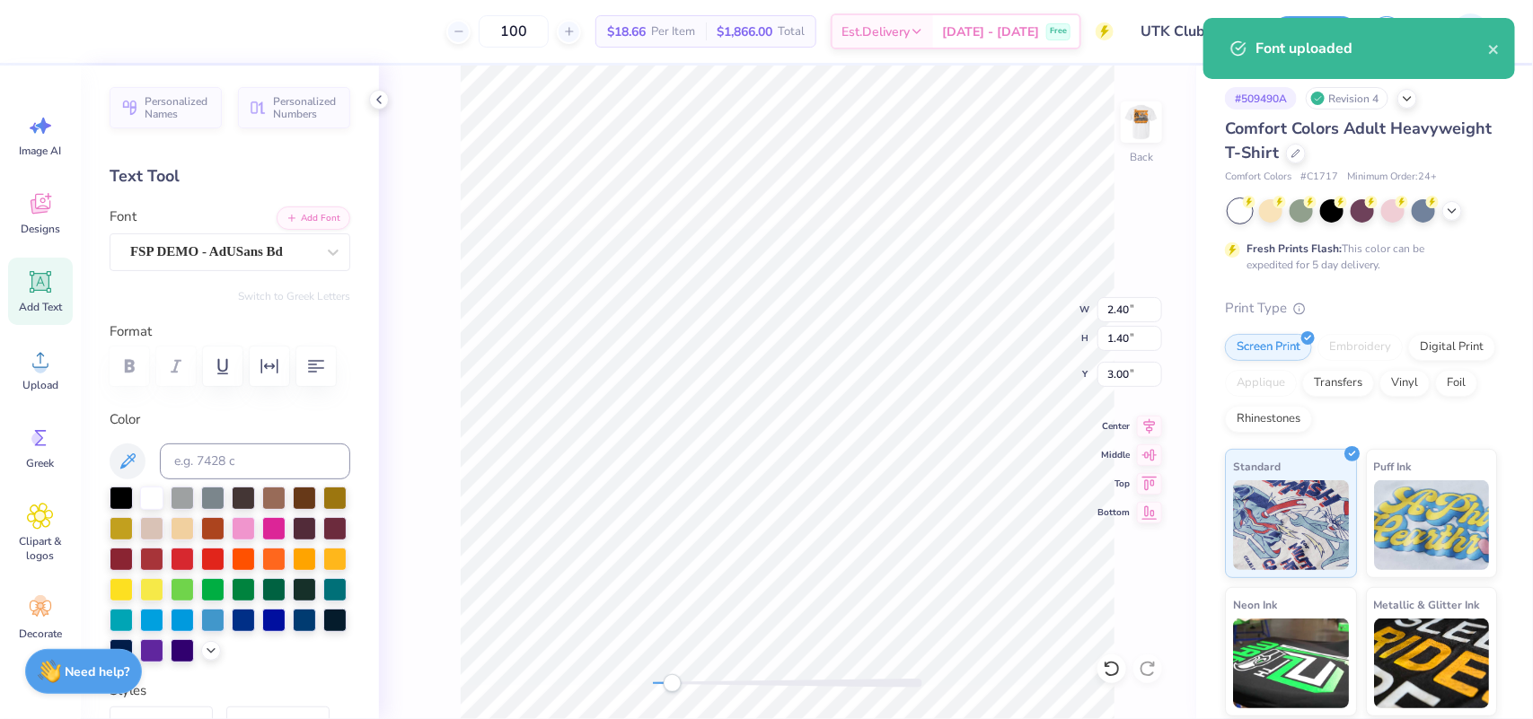
scroll to position [18, 2]
click at [294, 254] on div "FSP DEMO - AdUSans Bd" at bounding box center [222, 252] width 189 height 28
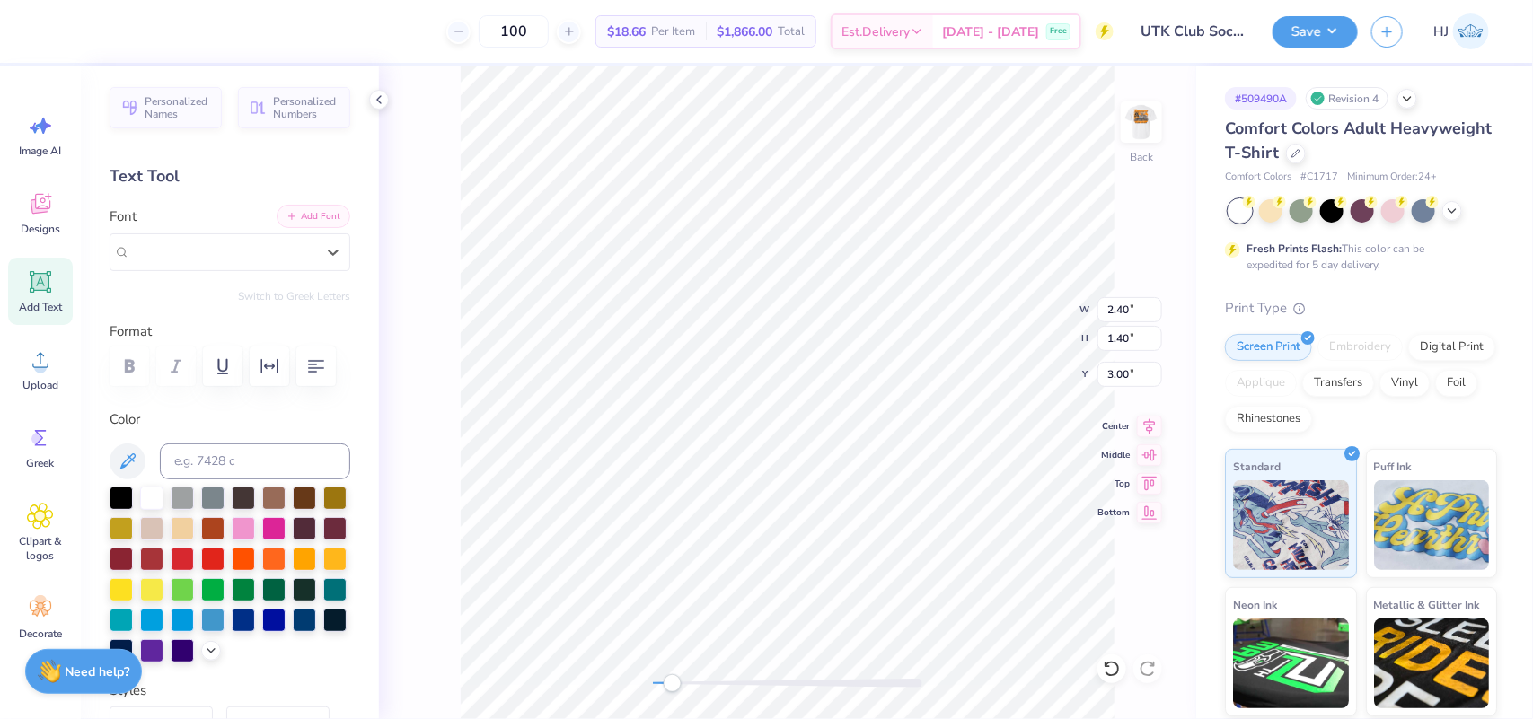
drag, startPoint x: 299, startPoint y: 252, endPoint x: 320, endPoint y: 212, distance: 45.4
click at [301, 252] on div "FSP DEMO - AdUSans Bd" at bounding box center [230, 252] width 241 height 38
click at [320, 211] on button "Add Font" at bounding box center [314, 216] width 74 height 23
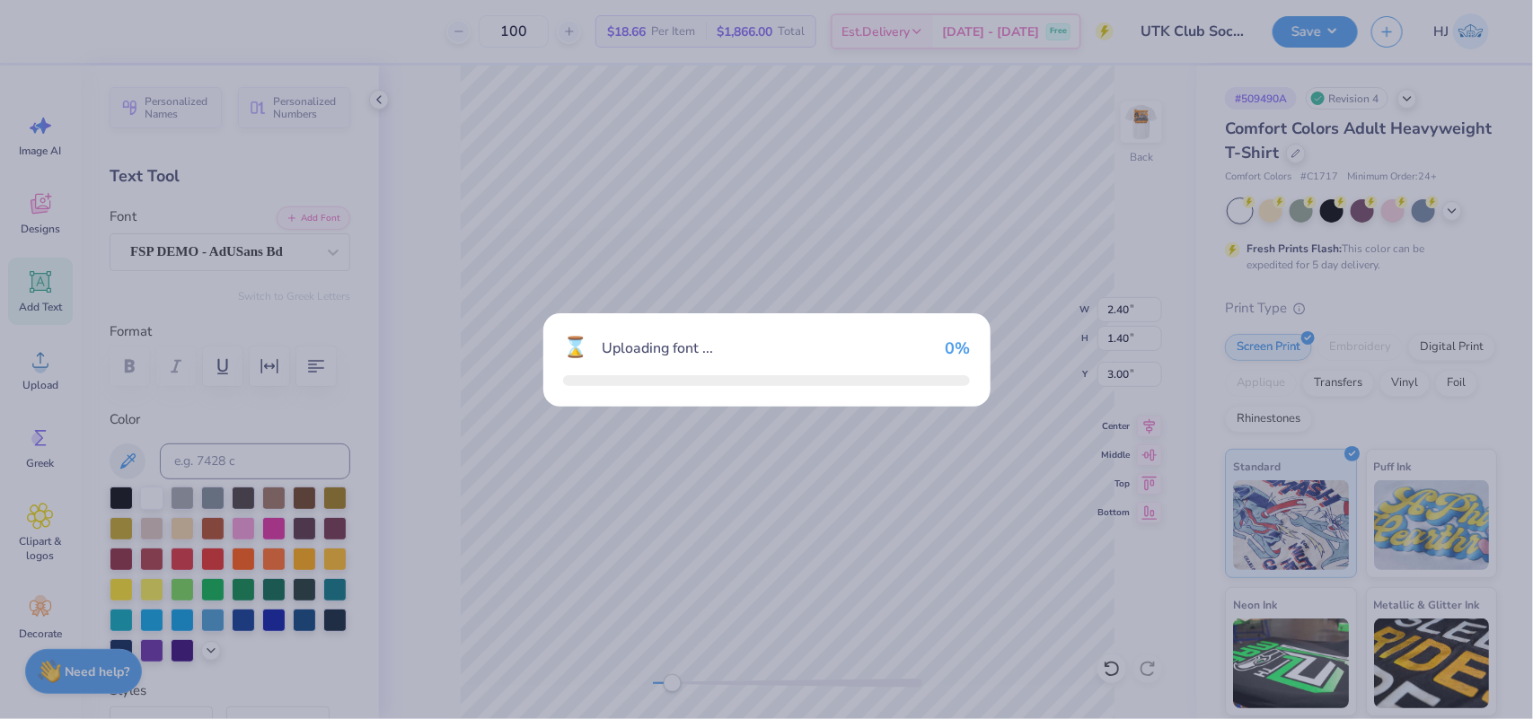
type input "0.50"
type input "1.21"
type input "3.09"
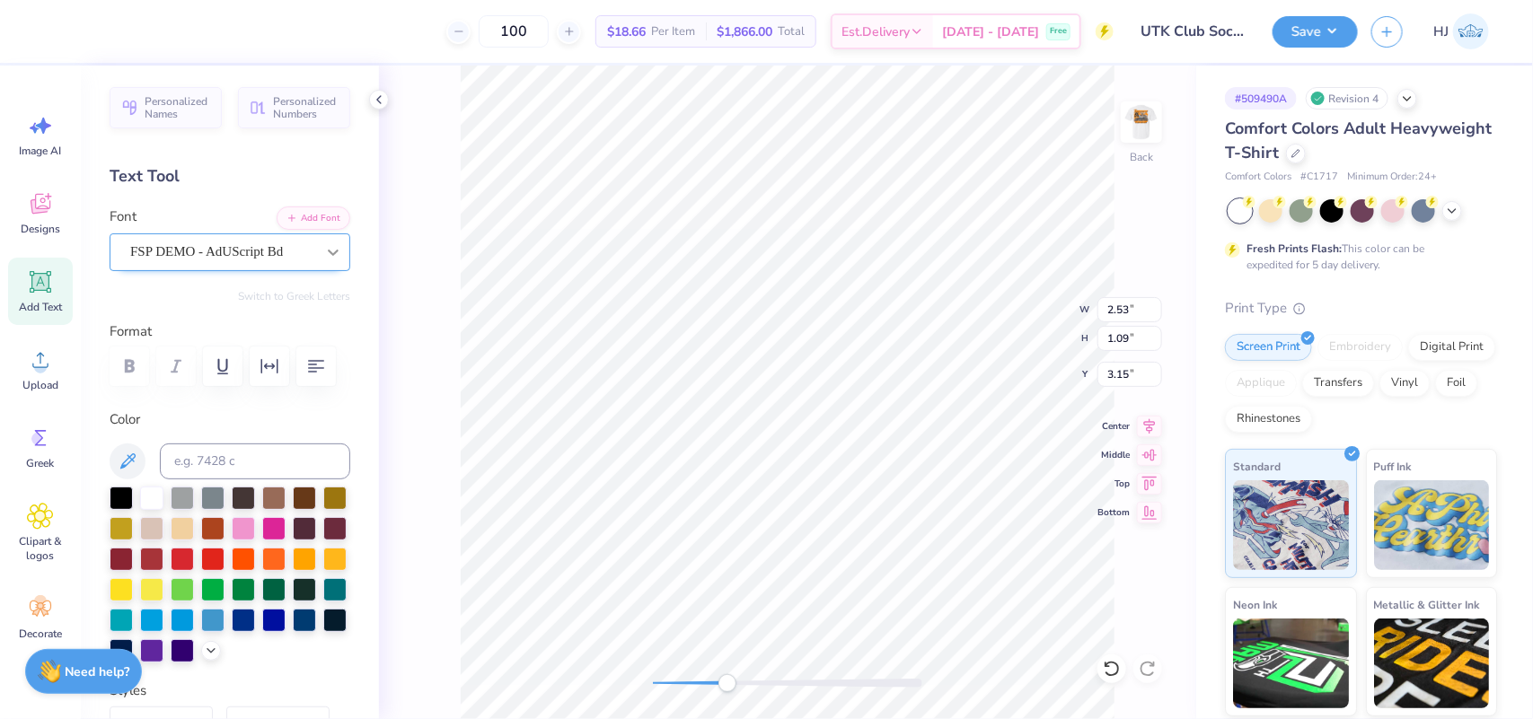
click at [324, 247] on icon at bounding box center [333, 252] width 18 height 18
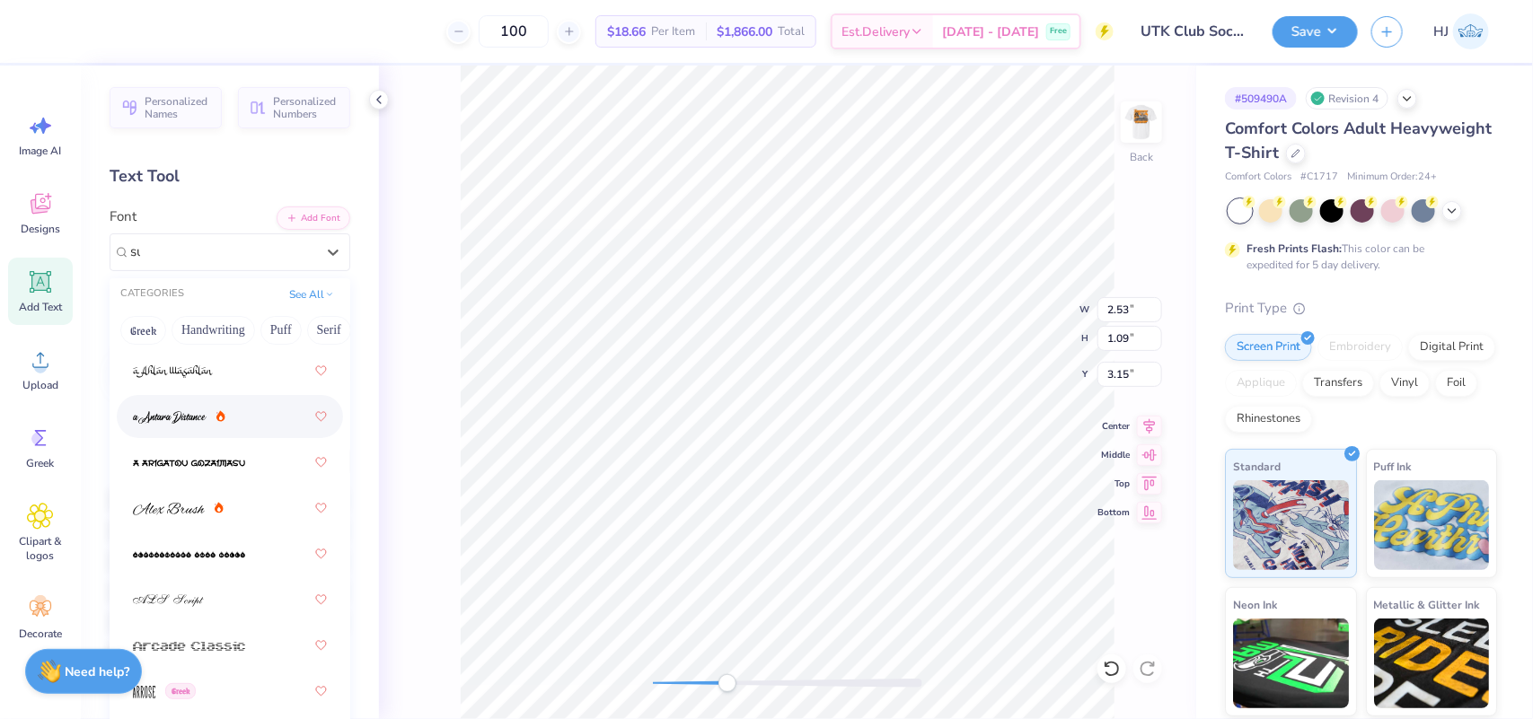
scroll to position [0, 0]
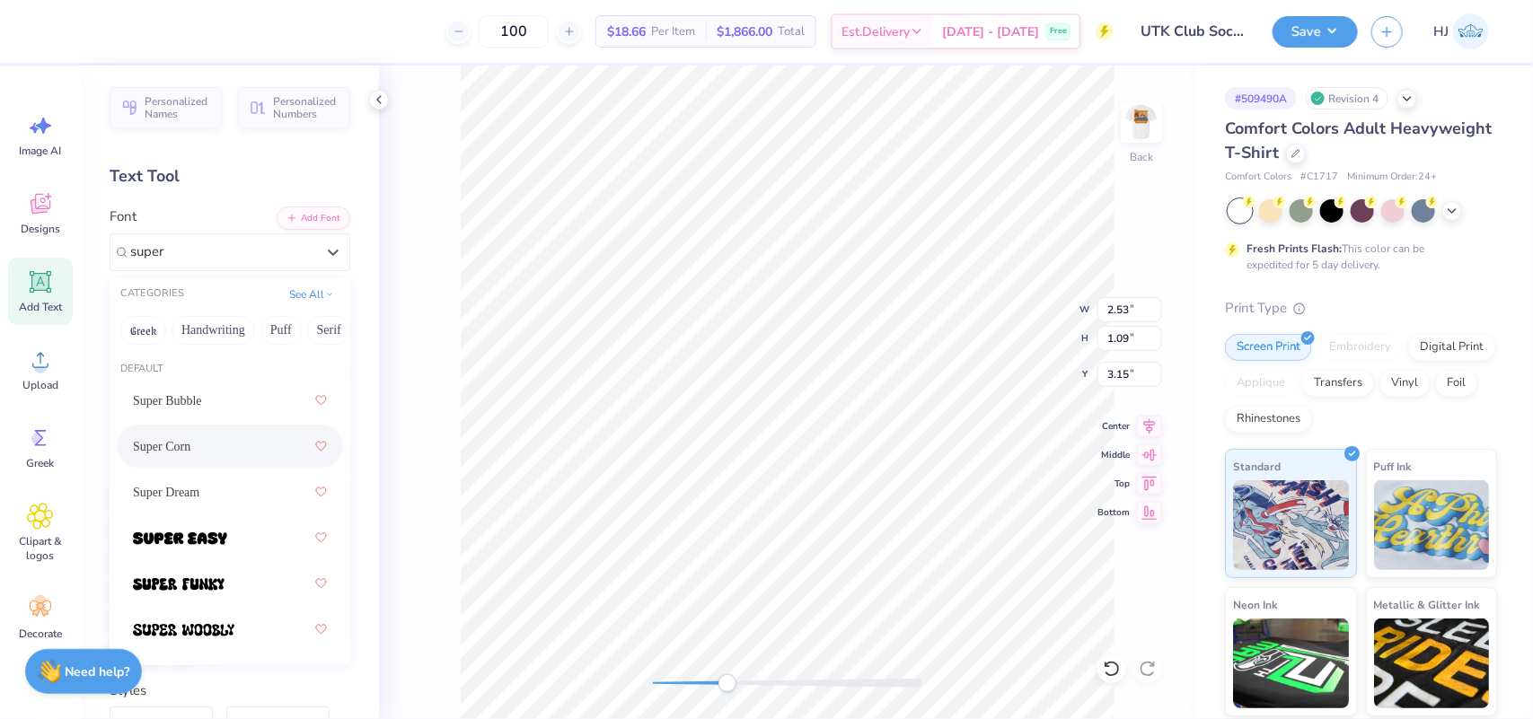
click at [213, 445] on div "Super Corn" at bounding box center [230, 446] width 194 height 32
type input "super"
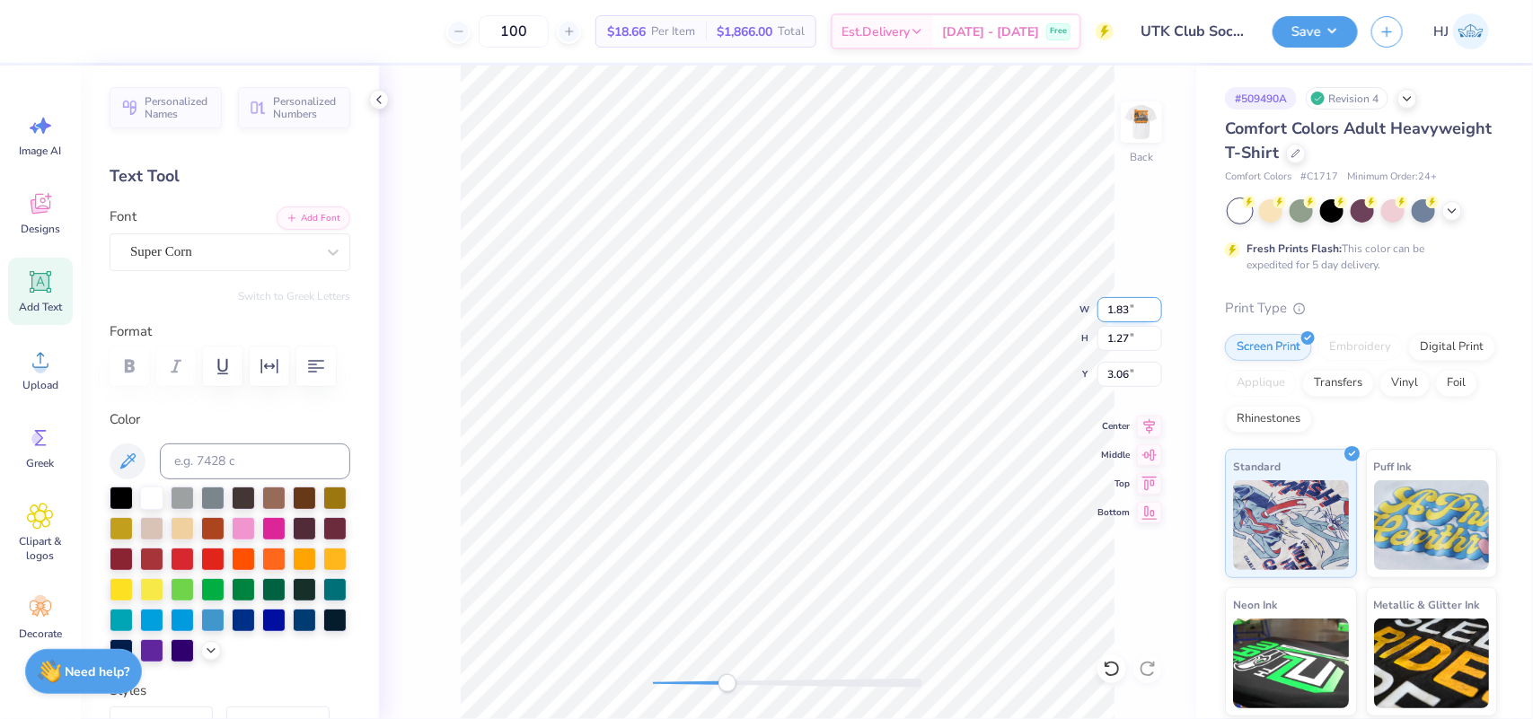
scroll to position [18, 2]
type input "3.00"
click at [918, 382] on li "Duplicate" at bounding box center [927, 379] width 141 height 35
type input "4.00"
type textarea "TM"
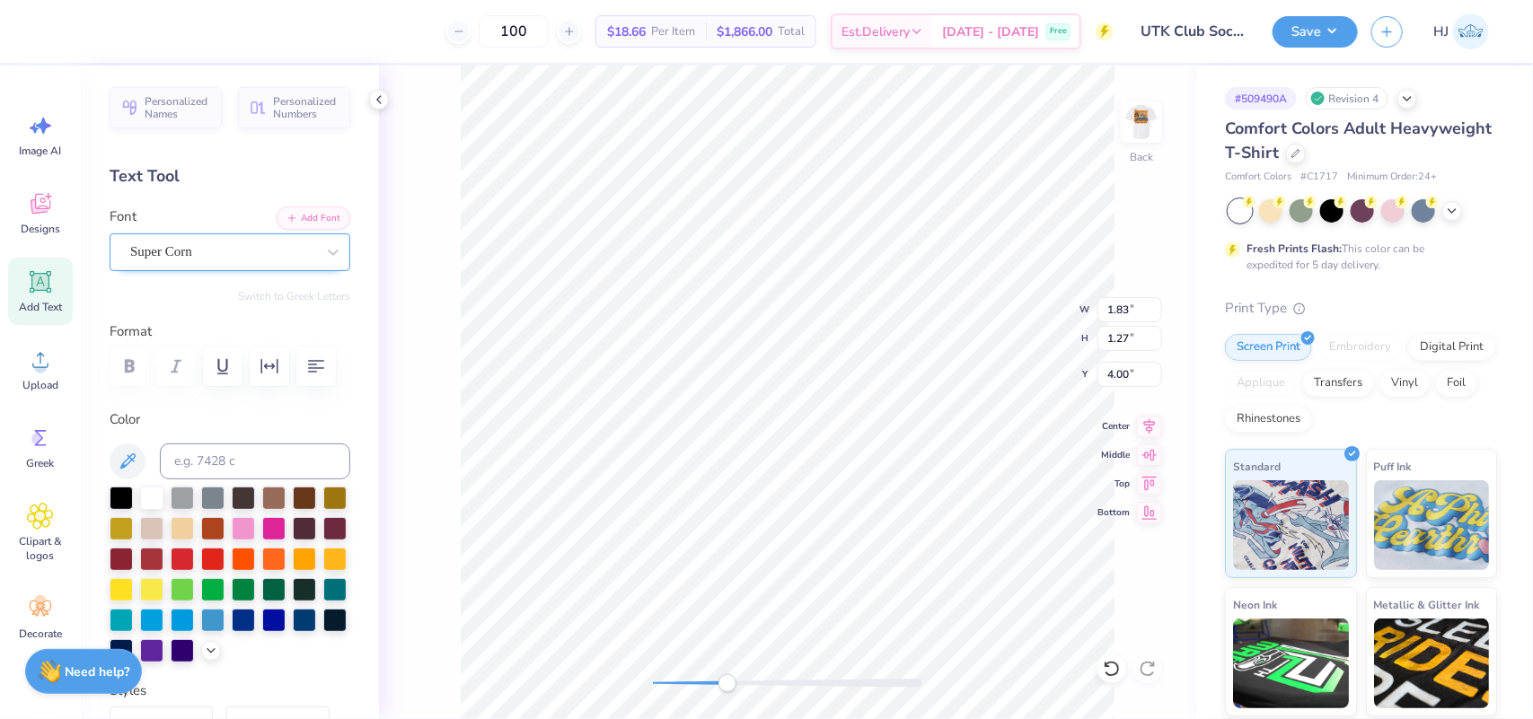
click at [274, 260] on div "Super Corn" at bounding box center [222, 252] width 189 height 28
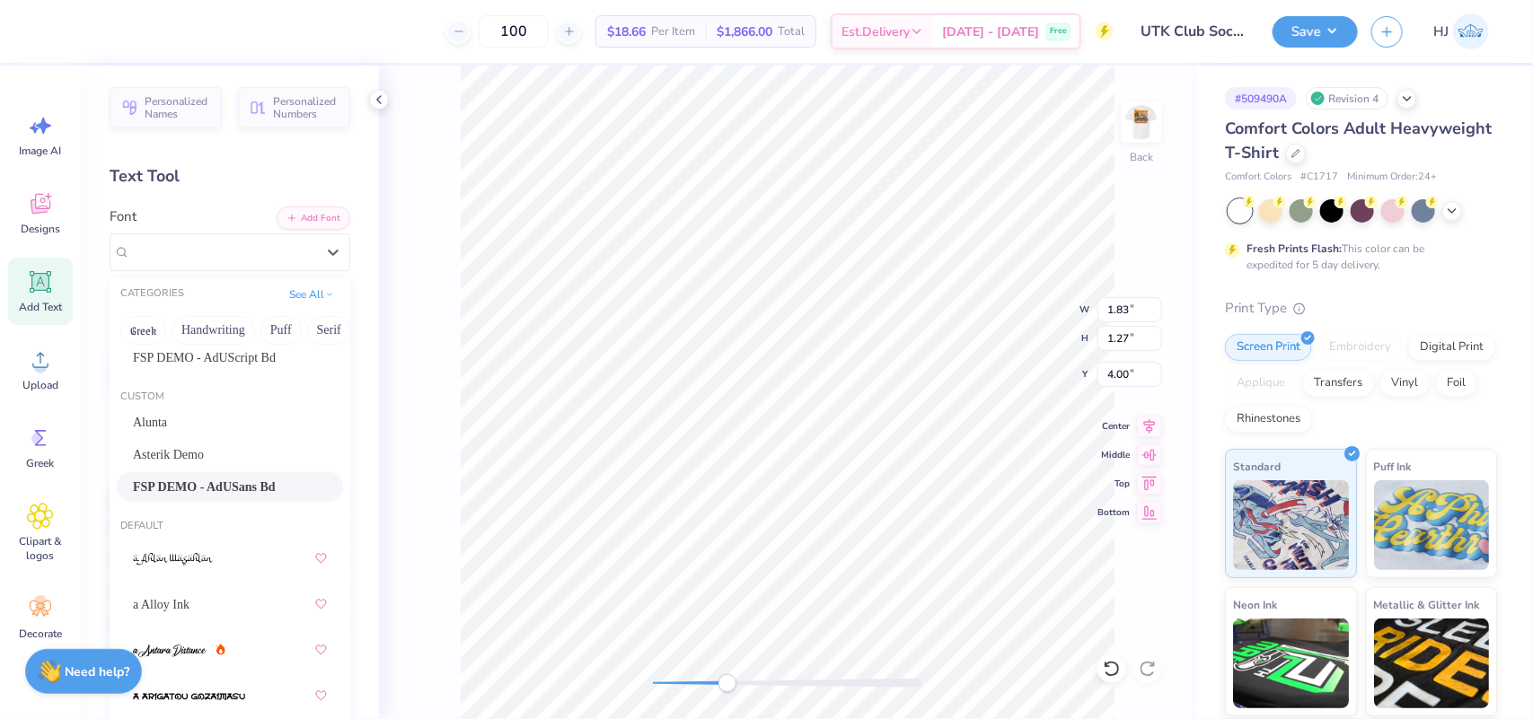
scroll to position [449, 0]
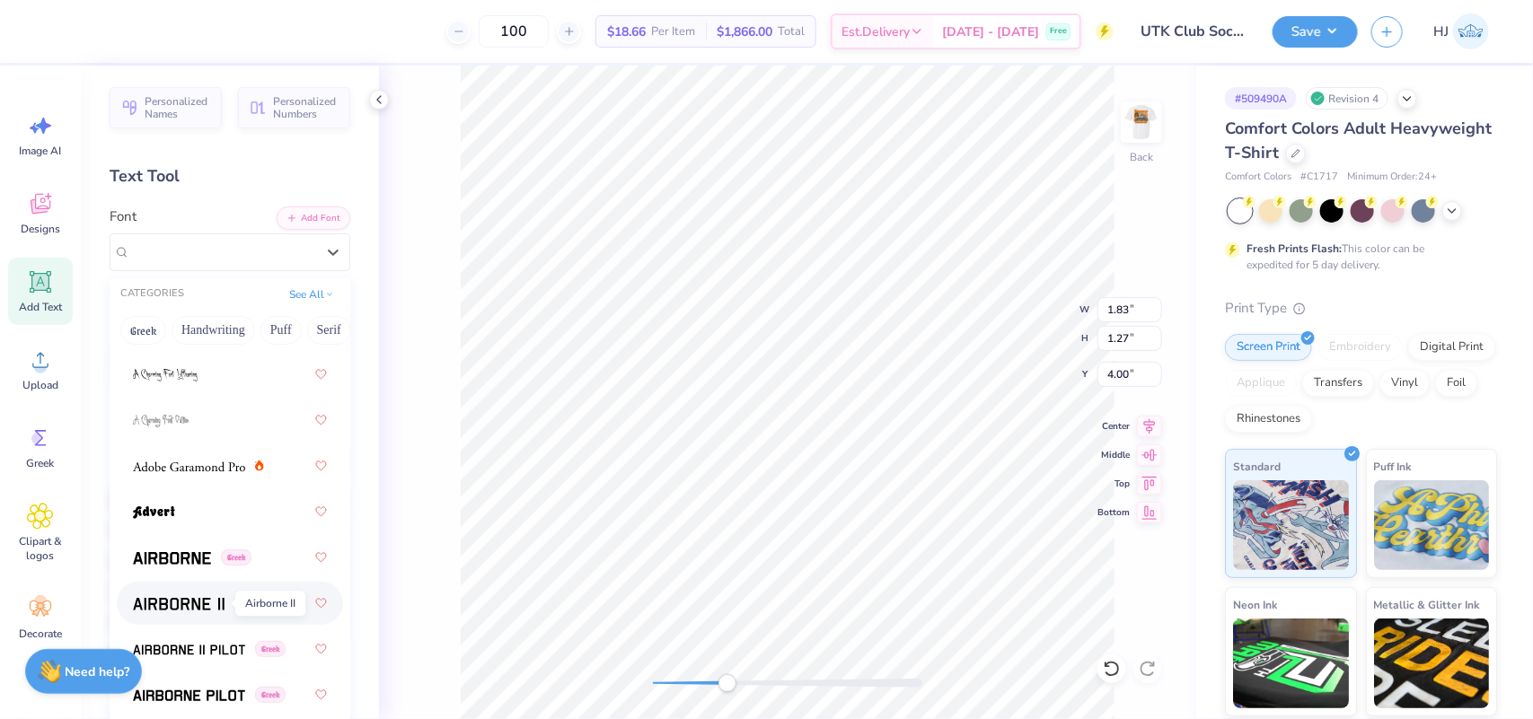
click at [189, 607] on img at bounding box center [179, 604] width 92 height 13
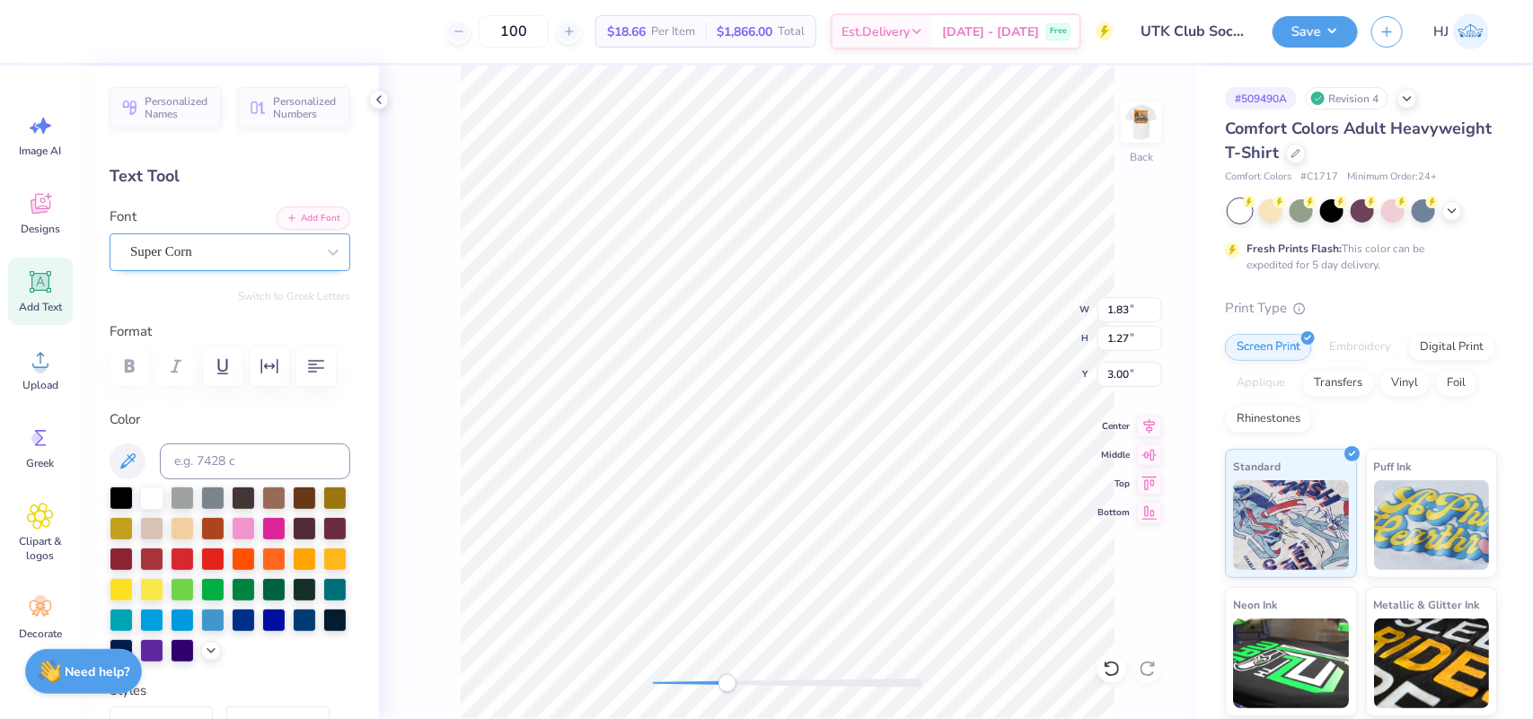
click at [217, 251] on div "Super Corn" at bounding box center [222, 252] width 189 height 28
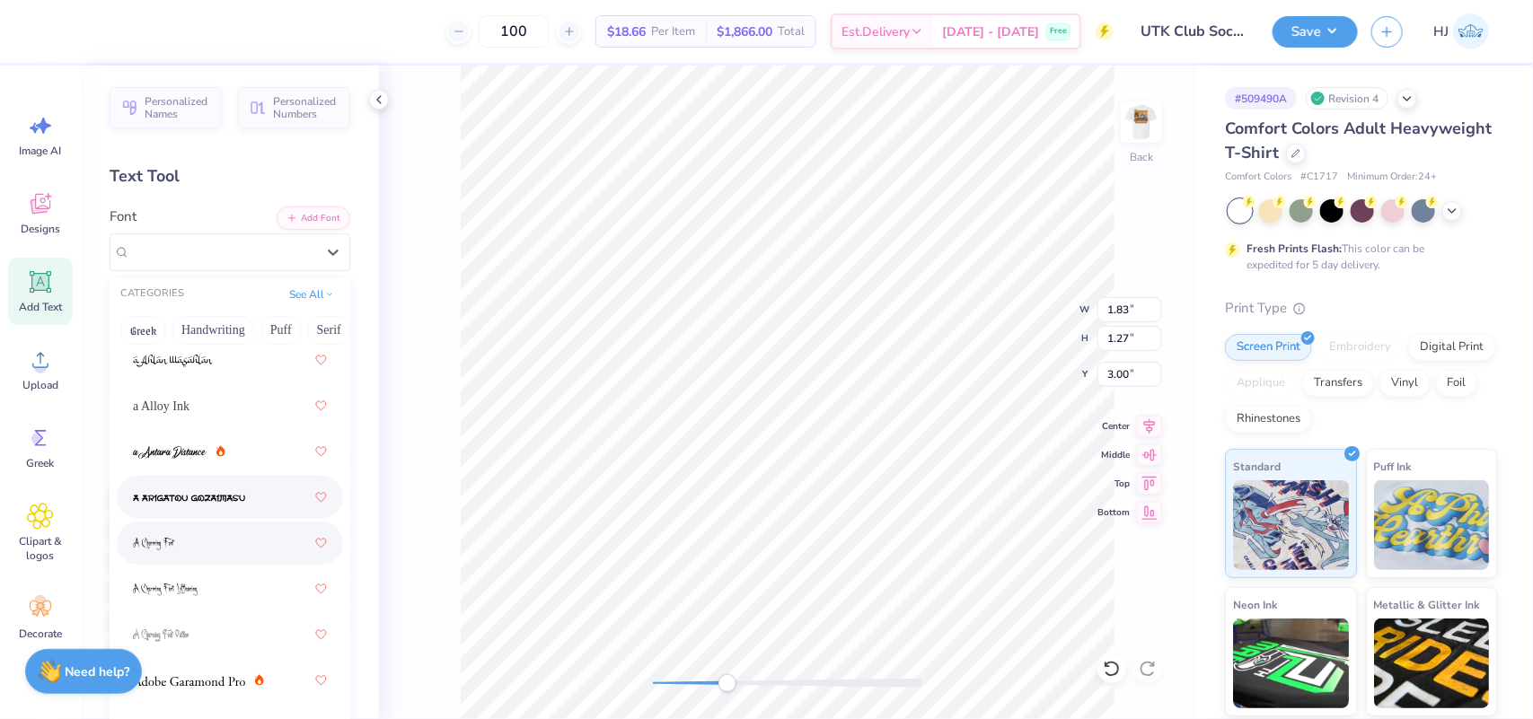
scroll to position [224, 0]
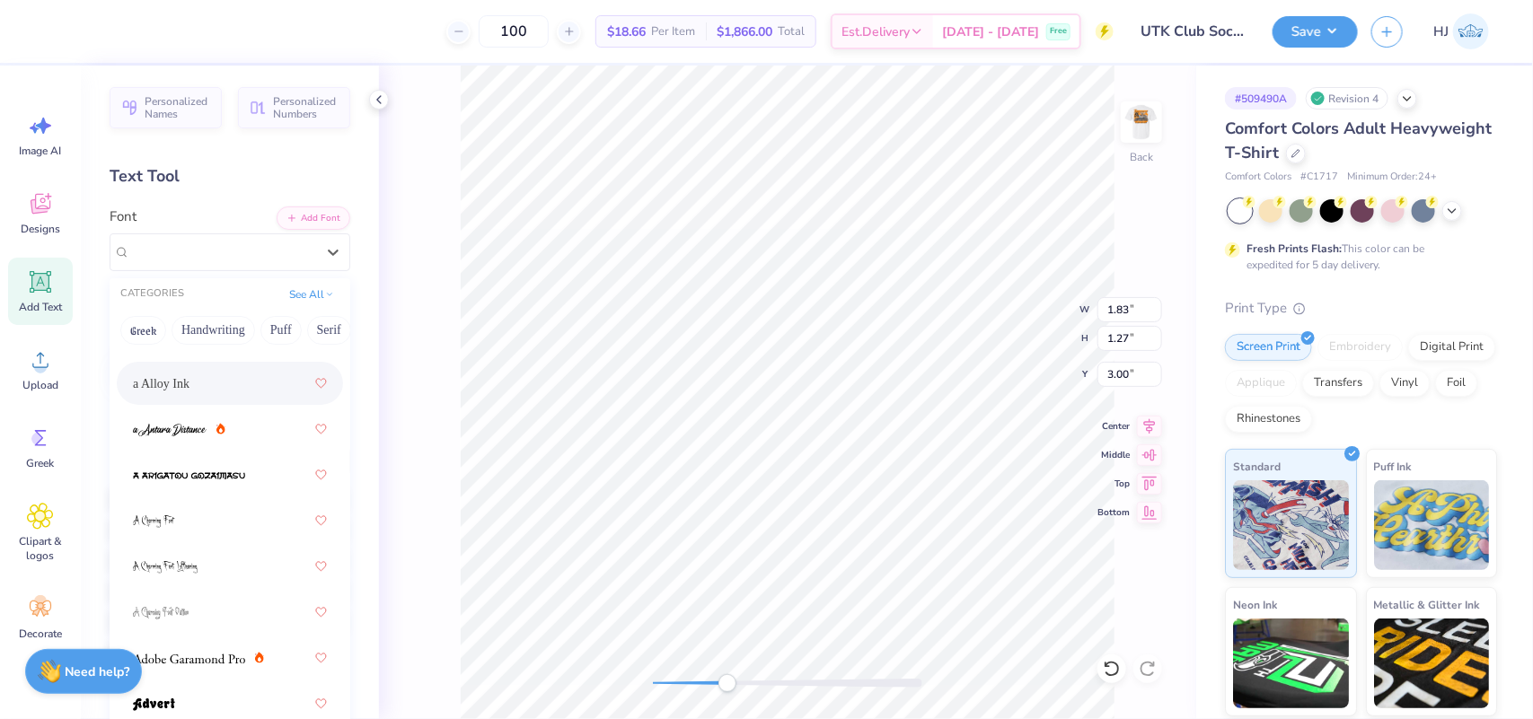
click at [169, 379] on span "a Alloy Ink" at bounding box center [161, 383] width 57 height 19
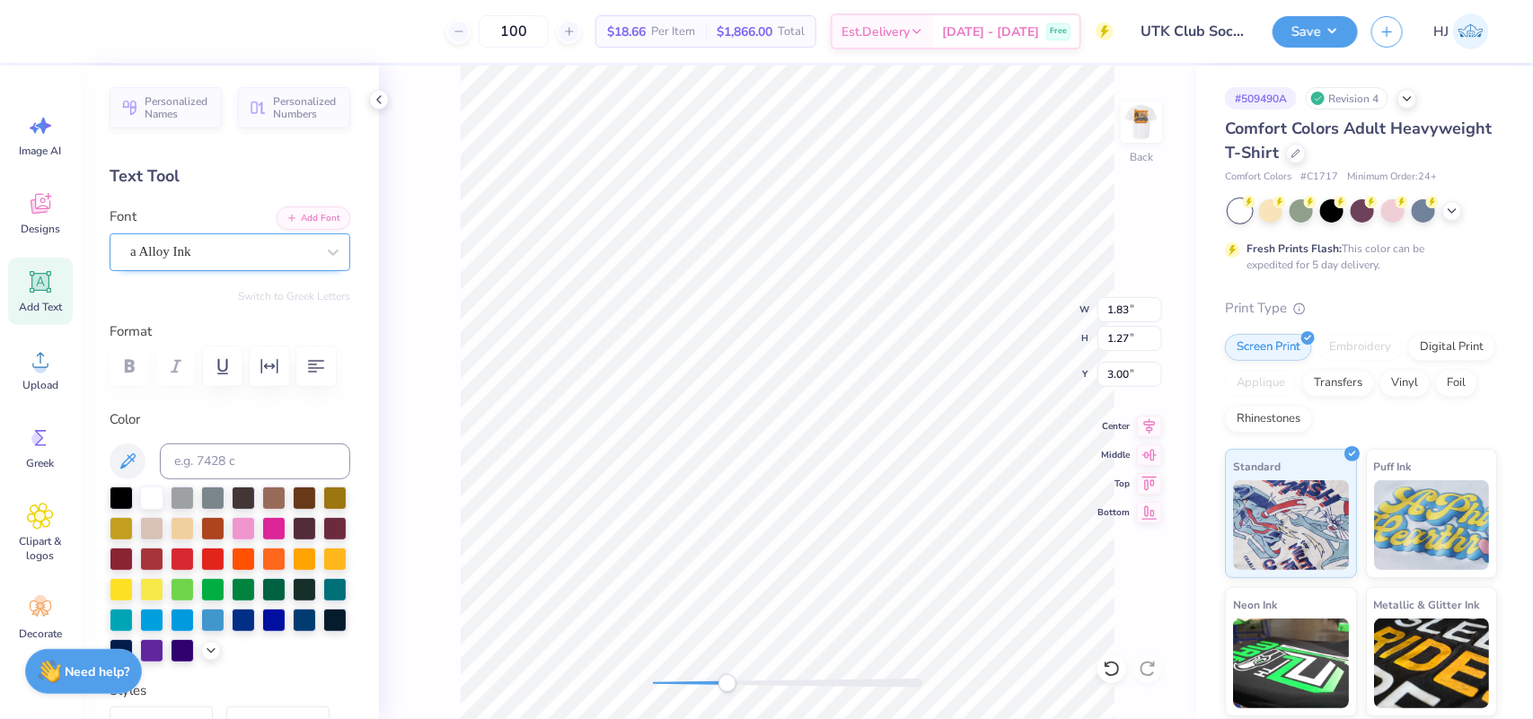
click at [238, 244] on div "a Alloy Ink" at bounding box center [222, 252] width 189 height 28
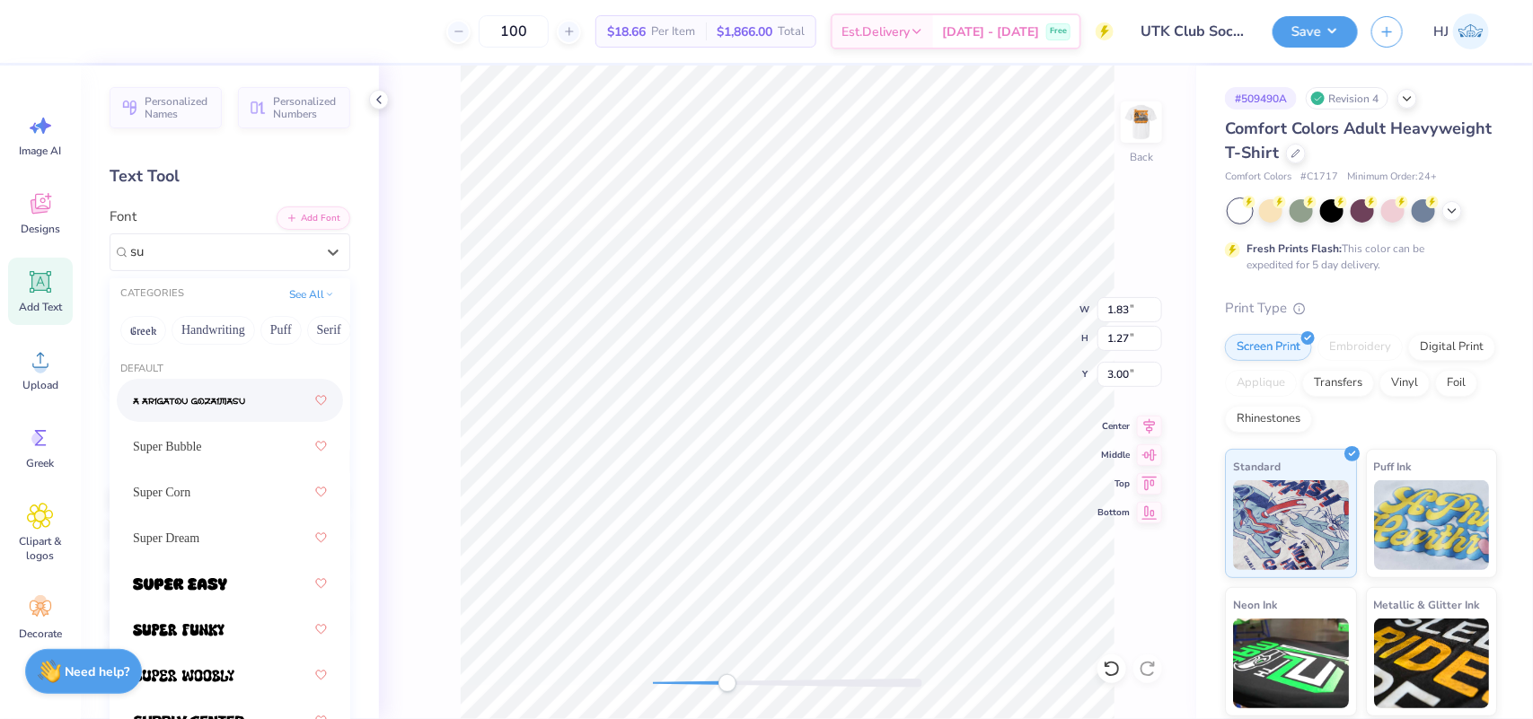
scroll to position [0, 0]
click at [202, 400] on span "Super Bubble" at bounding box center [167, 400] width 69 height 19
type input "super"
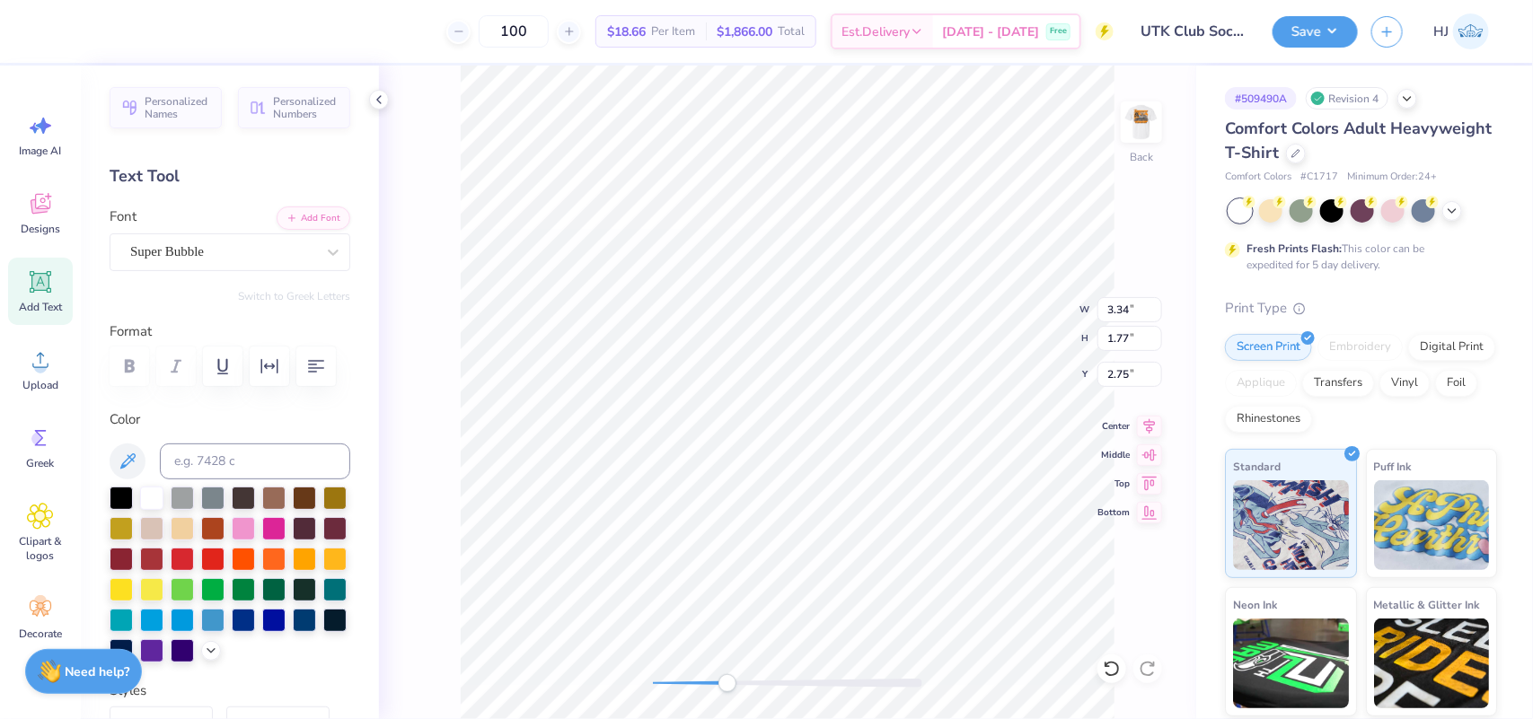
scroll to position [18, 3]
click at [324, 245] on icon at bounding box center [333, 252] width 18 height 18
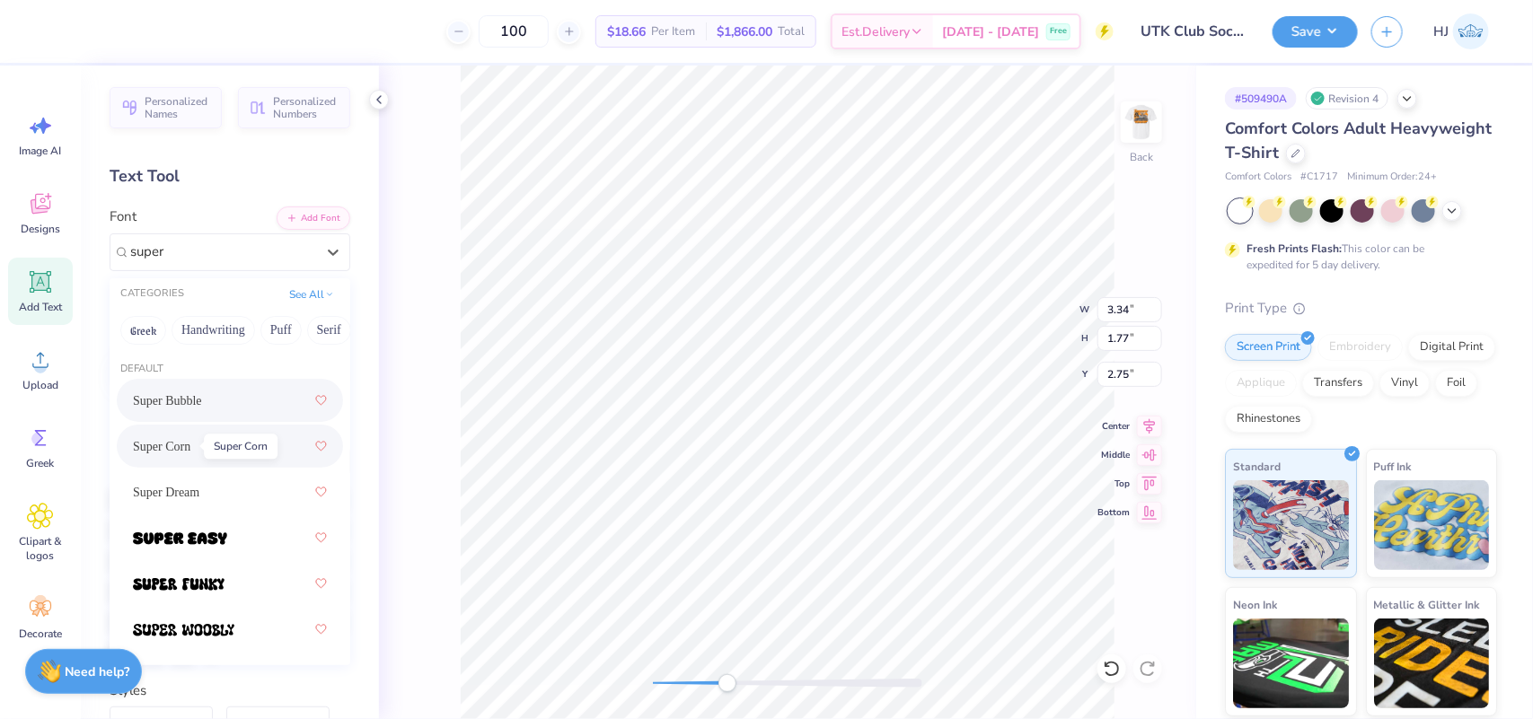
click at [190, 441] on span "Super Corn" at bounding box center [161, 446] width 57 height 19
type input "super"
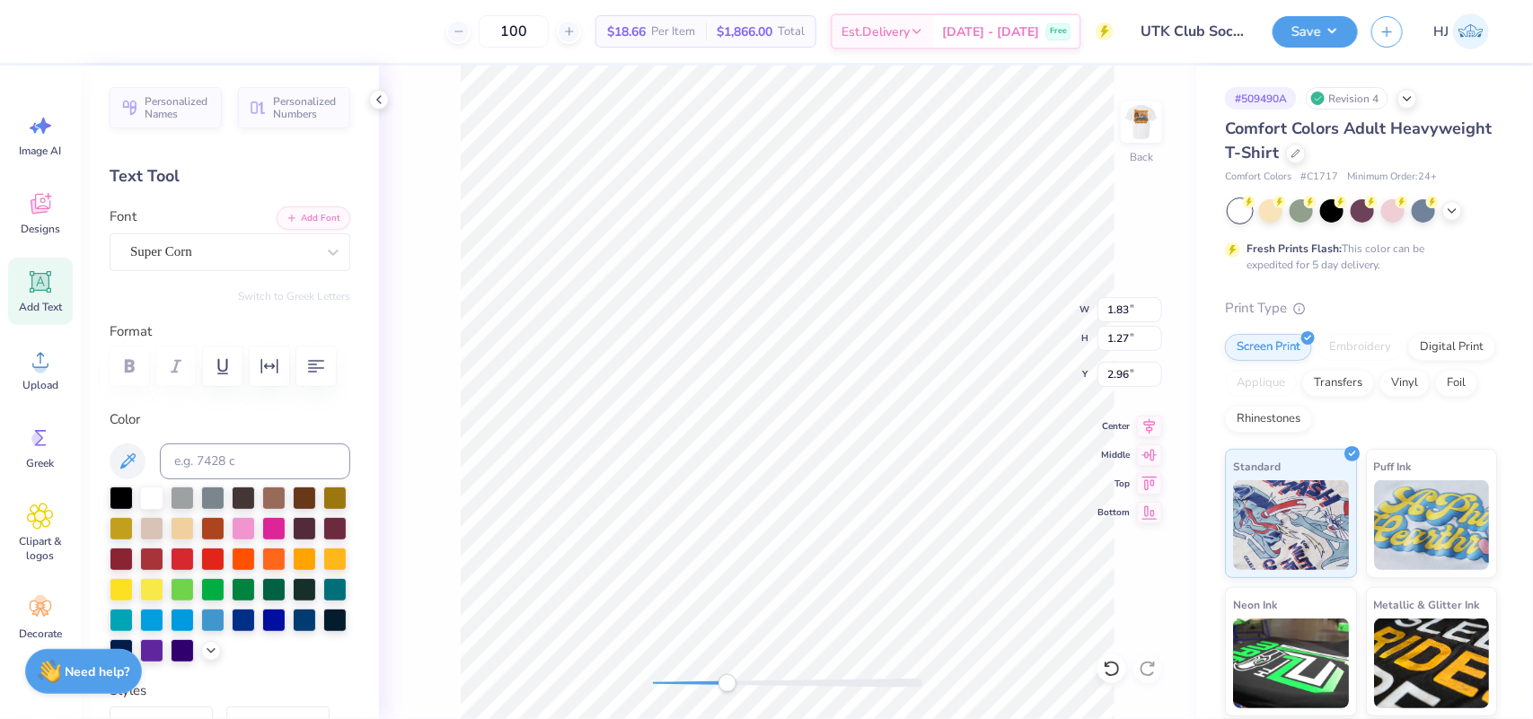
type input "0.51"
type input "0.29"
type input "3.00"
click at [943, 523] on li "Group" at bounding box center [963, 519] width 141 height 35
click at [1127, 316] on input "2.43" at bounding box center [1129, 309] width 65 height 25
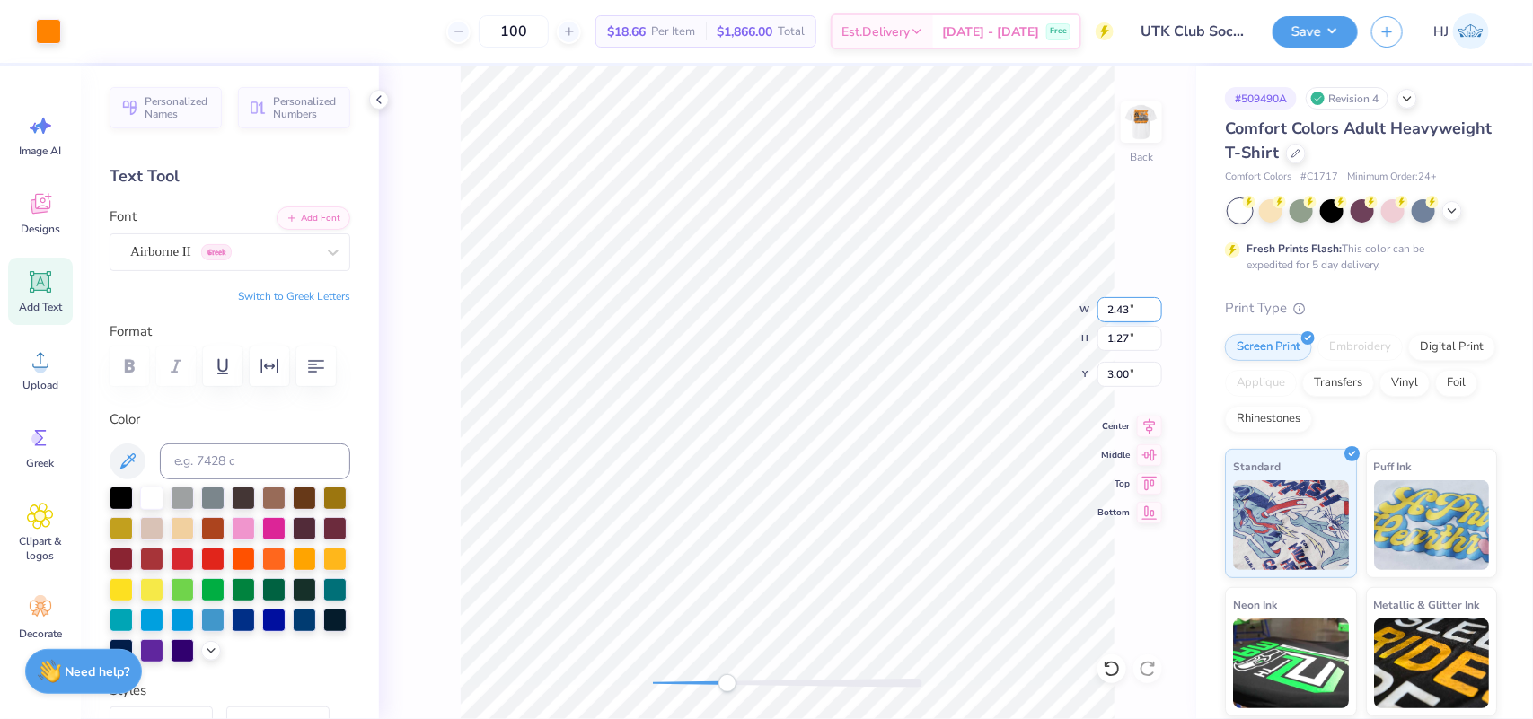
click at [1127, 316] on input "2.43" at bounding box center [1129, 309] width 65 height 25
click at [1129, 369] on input "3.00" at bounding box center [1129, 374] width 65 height 25
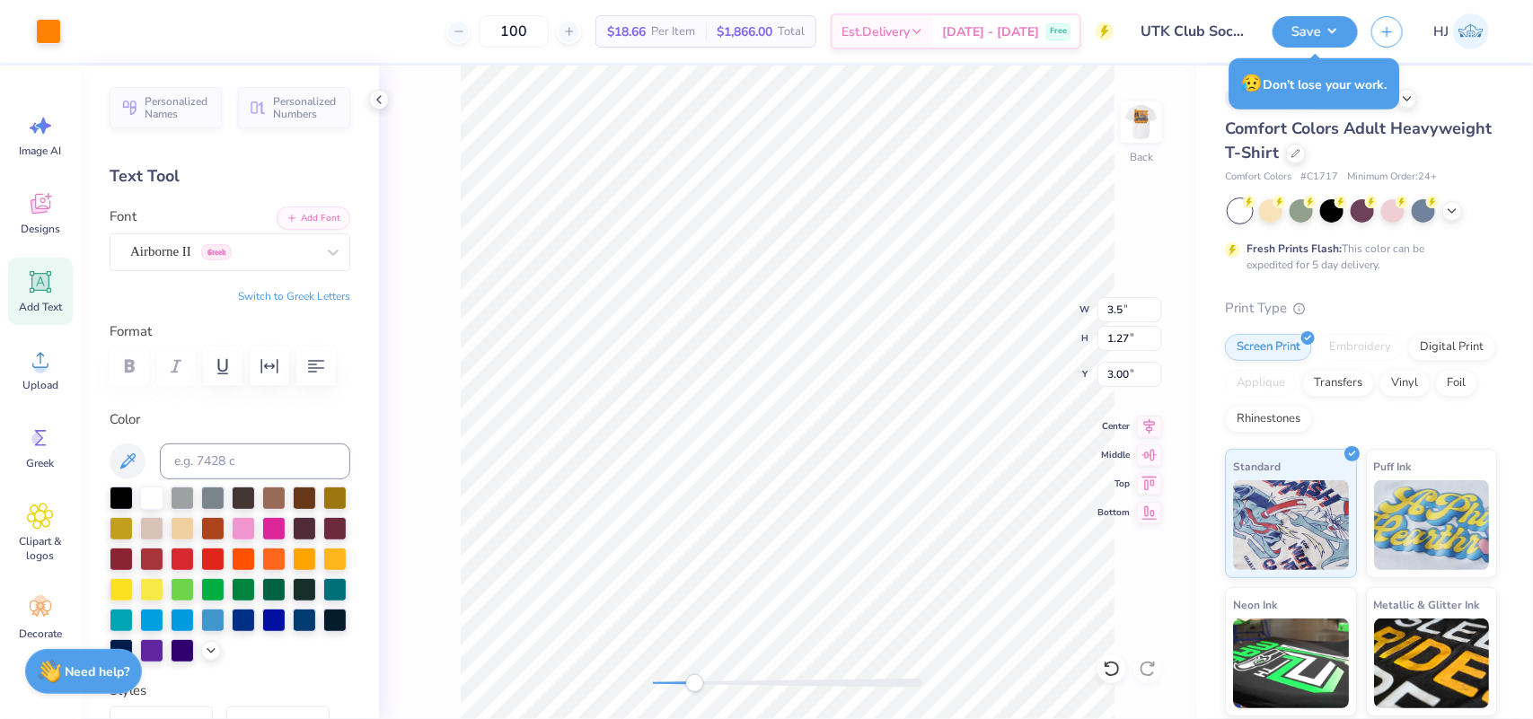
type input "2.43"
click at [1104, 302] on input "2.43" at bounding box center [1129, 309] width 65 height 25
type input "3.5"
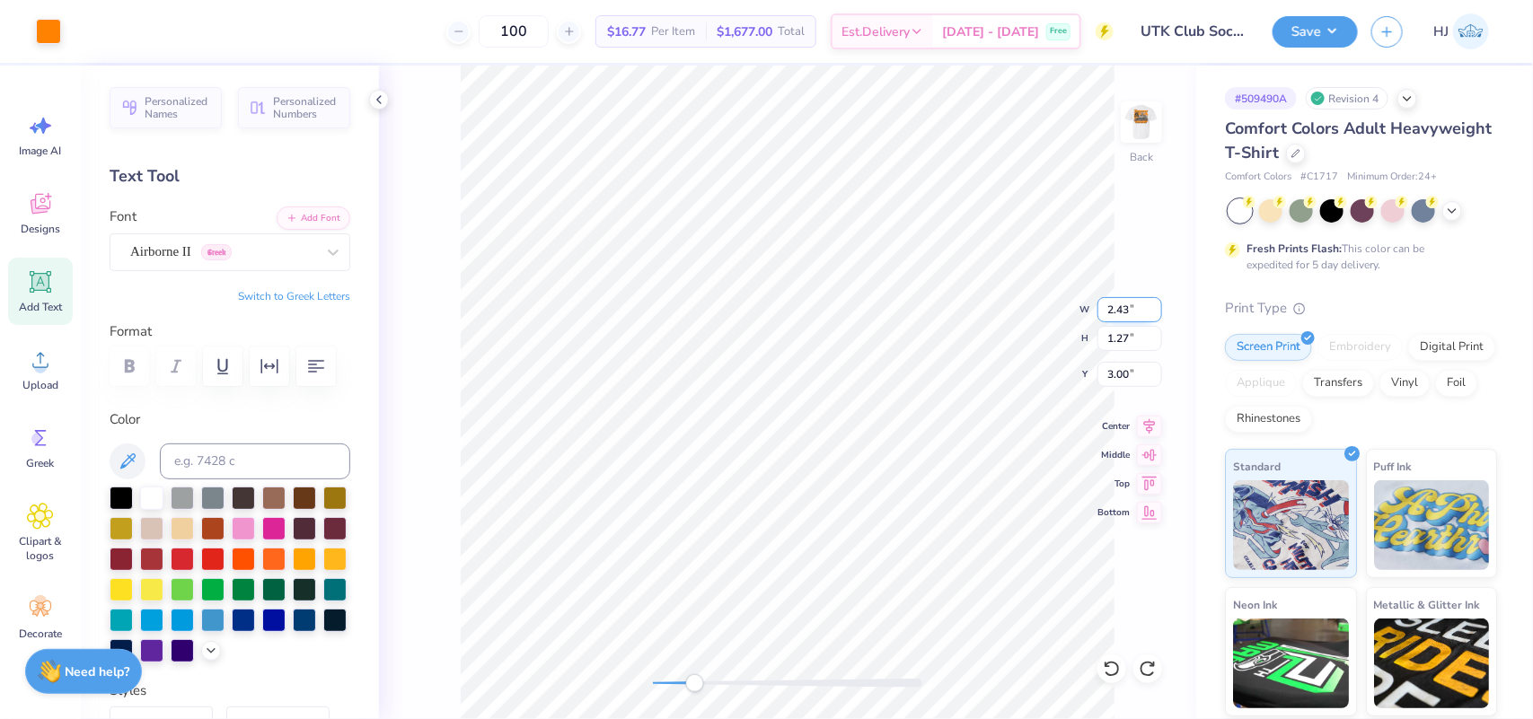
click at [1122, 308] on input "2.43" at bounding box center [1129, 309] width 65 height 25
type input "3.5"
click at [1127, 310] on input "2.43" at bounding box center [1129, 309] width 65 height 25
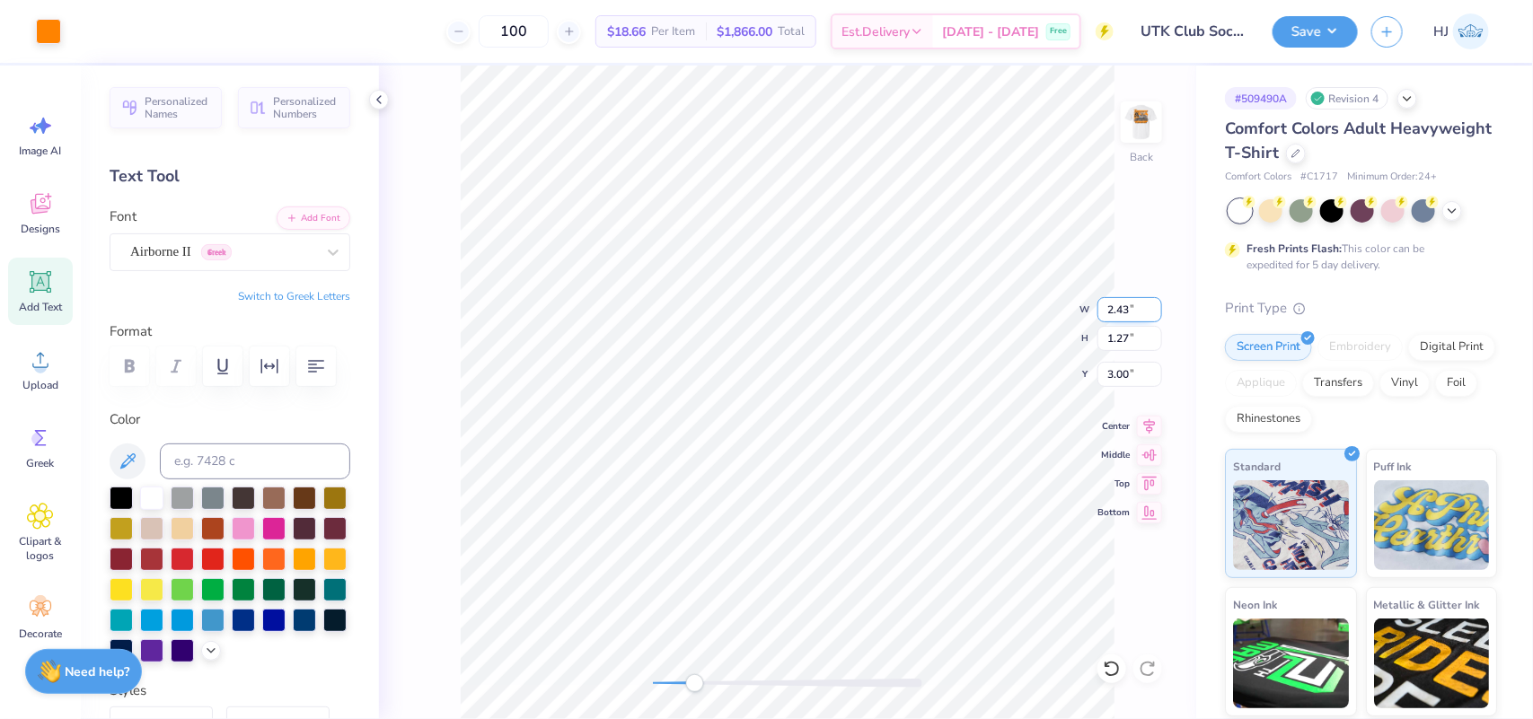
click at [1127, 310] on input "2.43" at bounding box center [1129, 309] width 65 height 25
type input "3.5"
click at [1116, 371] on input "3.00" at bounding box center [1129, 374] width 65 height 25
click at [1120, 305] on input "5.04" at bounding box center [1129, 309] width 65 height 25
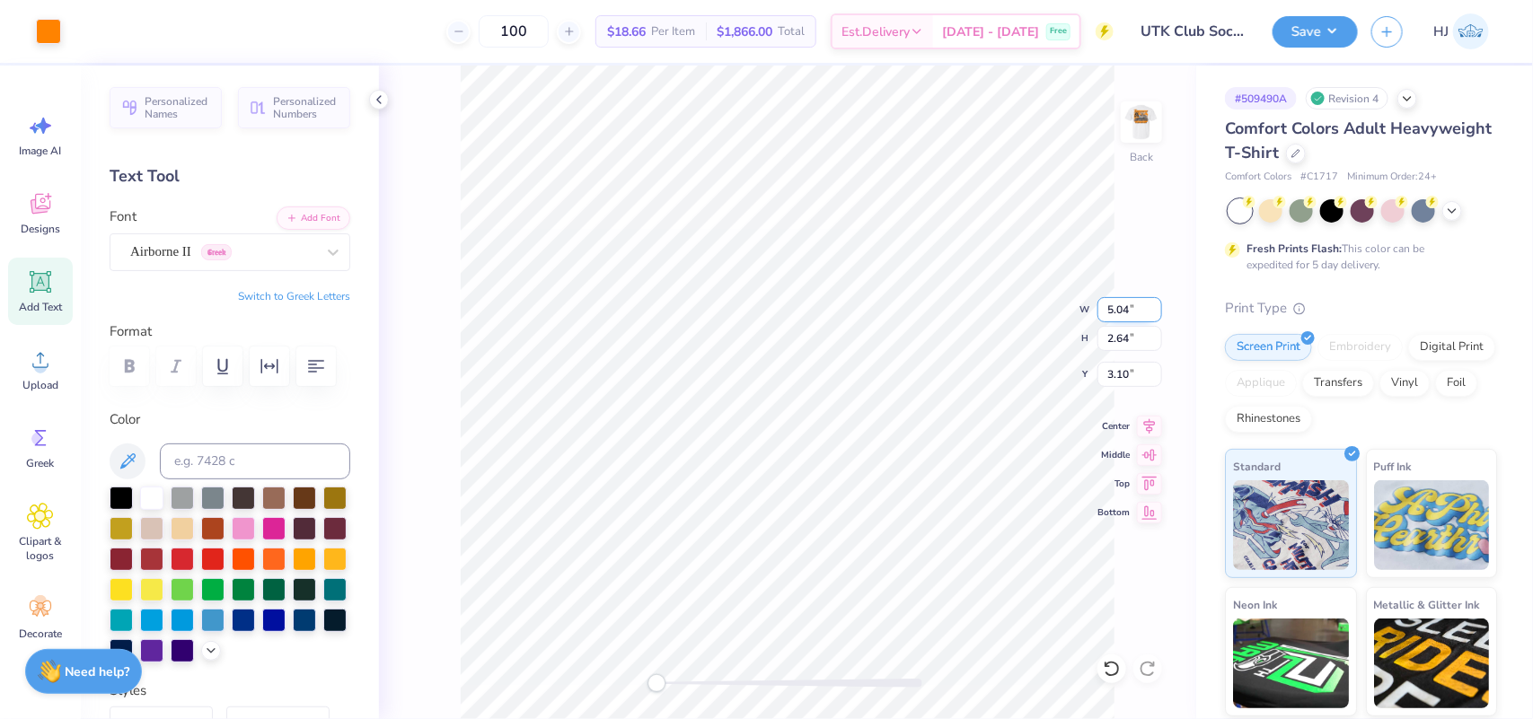
click at [1120, 305] on input "5.04" at bounding box center [1129, 309] width 65 height 25
type input "3.5"
click at [1120, 368] on input "3.78" at bounding box center [1129, 374] width 65 height 25
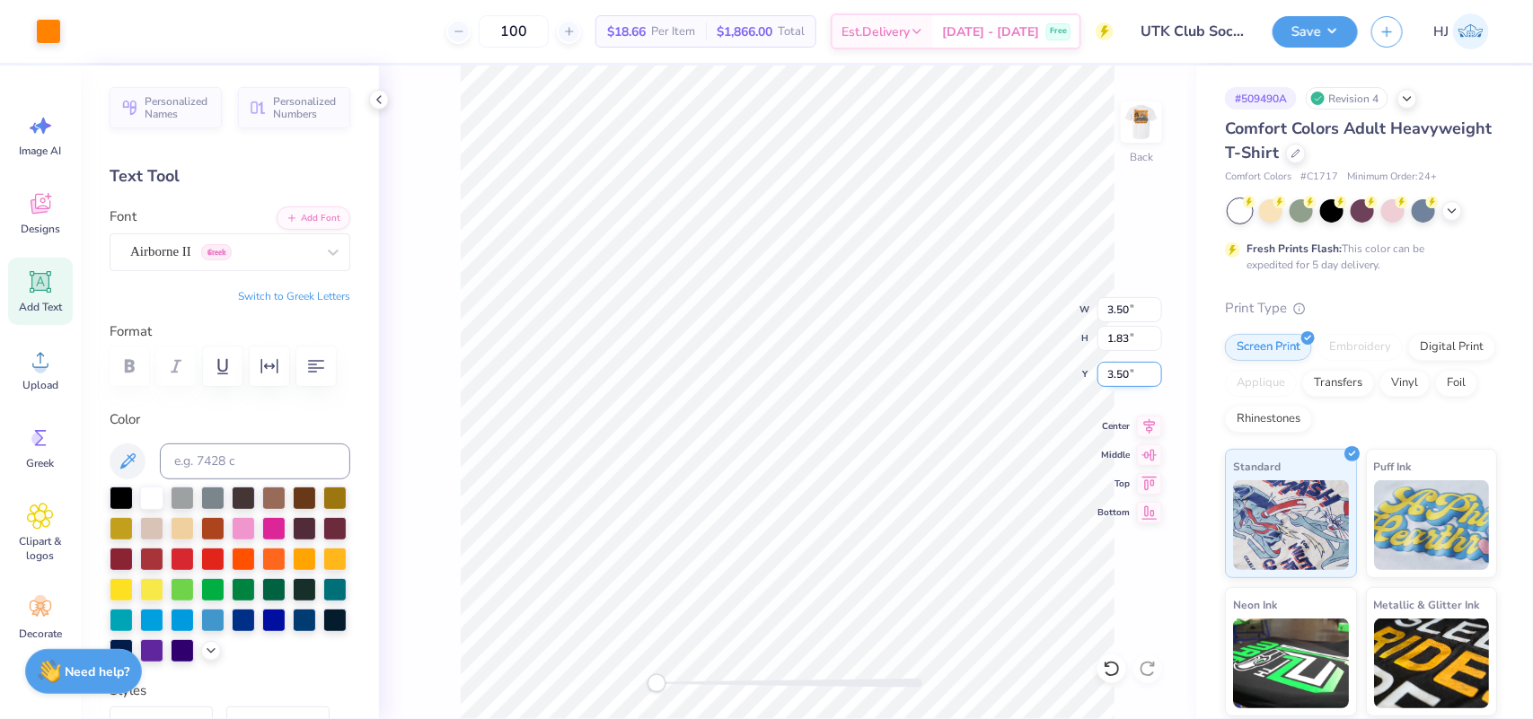
click at [1124, 379] on input "3.50" at bounding box center [1129, 374] width 65 height 25
type input "3"
click at [1325, 20] on button "Save" at bounding box center [1314, 28] width 85 height 31
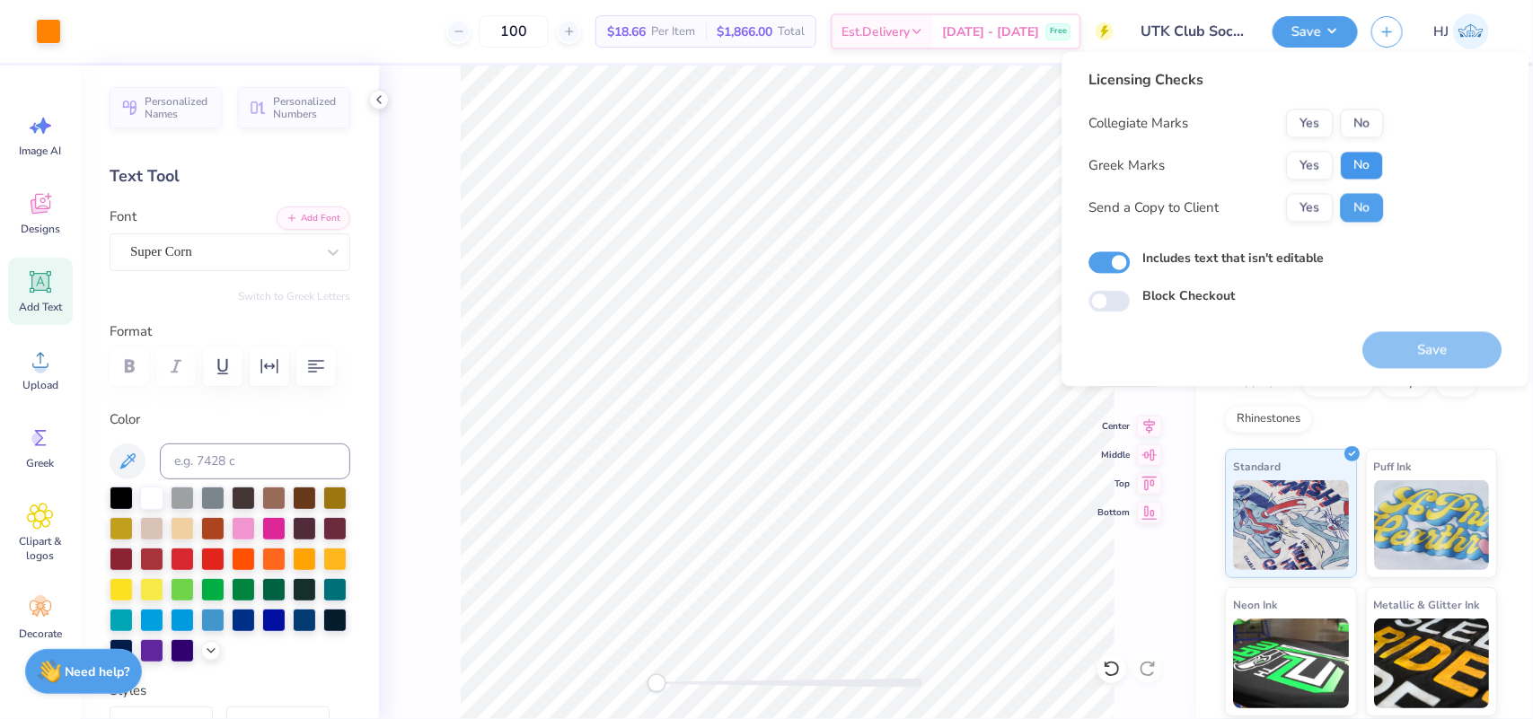
click at [1354, 167] on button "No" at bounding box center [1361, 166] width 43 height 29
click at [1297, 121] on button "Yes" at bounding box center [1310, 124] width 47 height 29
click at [1423, 351] on button "Save" at bounding box center [1432, 350] width 139 height 37
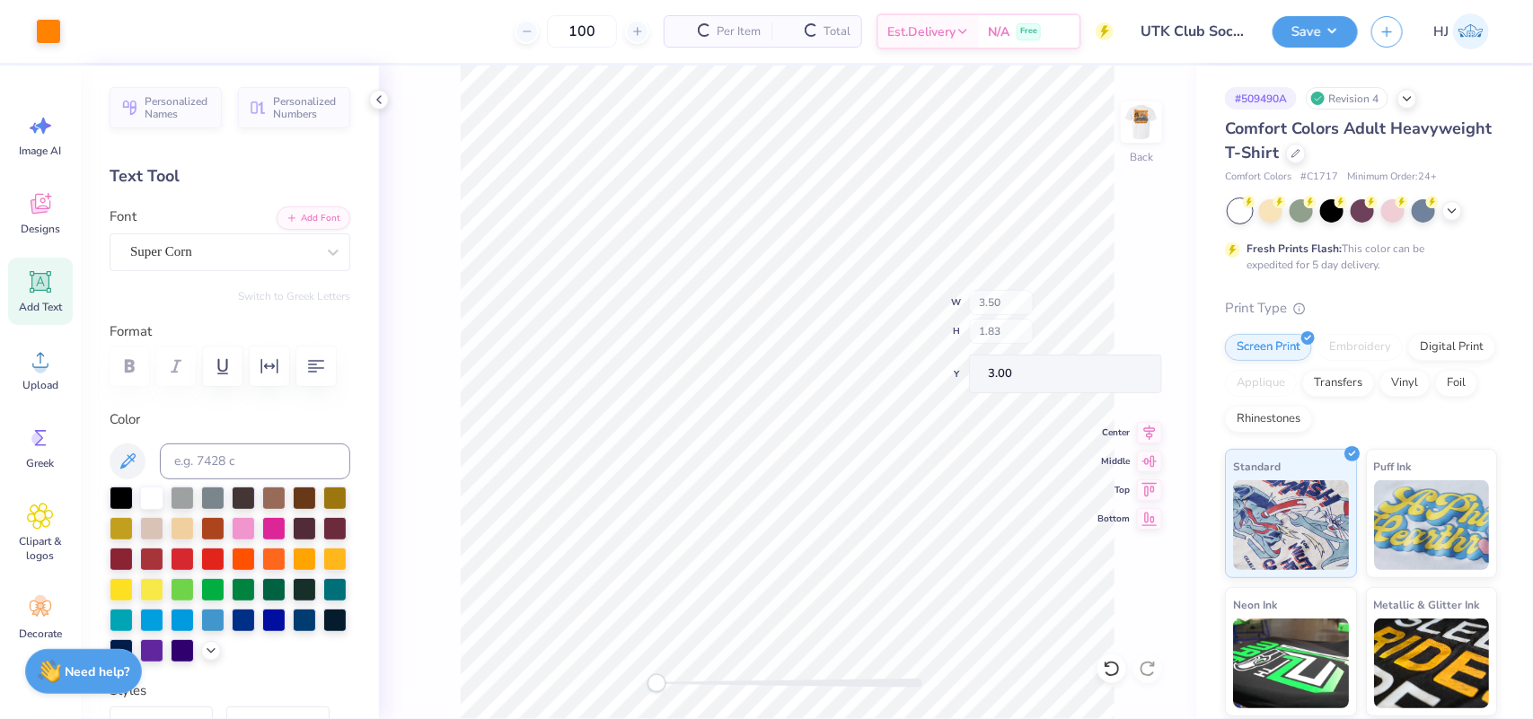
click at [1143, 128] on div "Collegiate Marks" at bounding box center [1139, 126] width 100 height 21
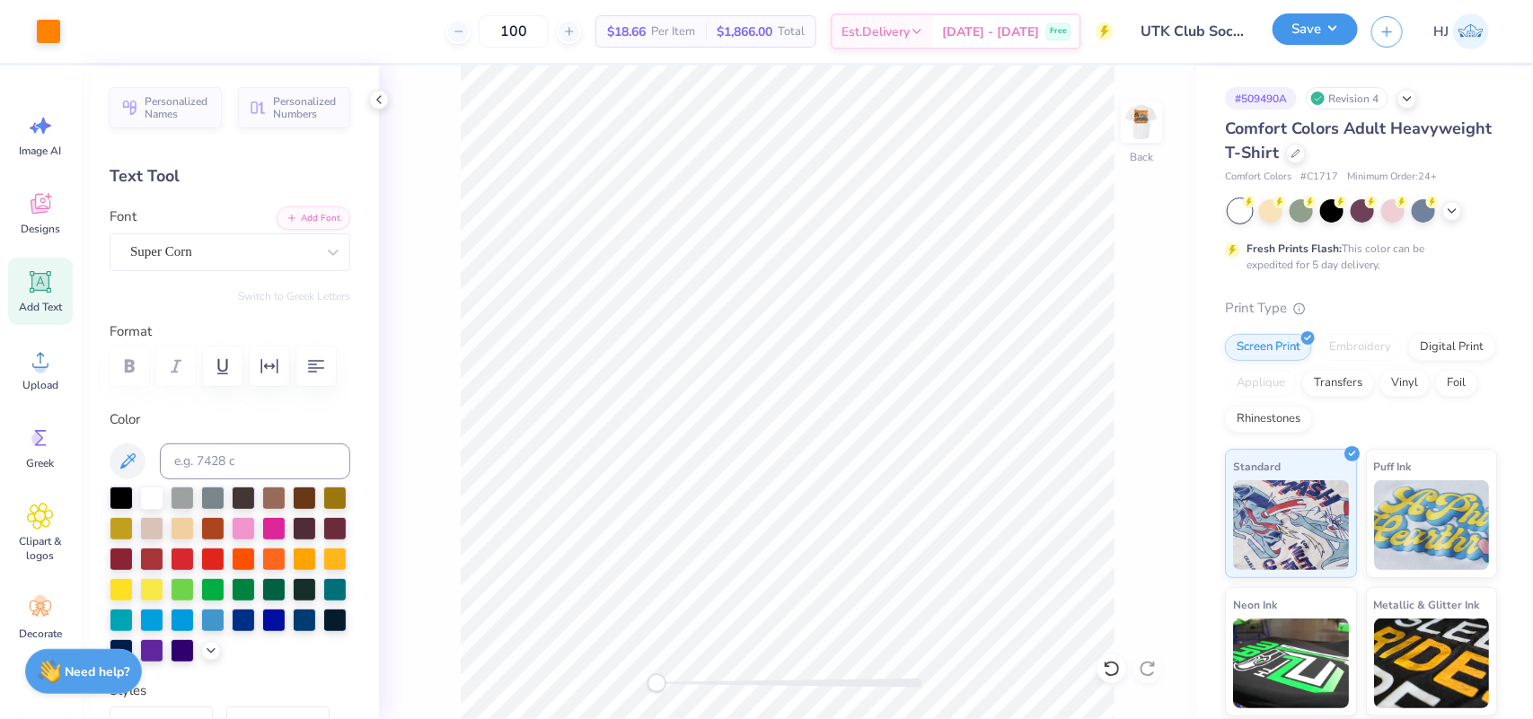
click at [1348, 22] on button "Save" at bounding box center [1314, 28] width 85 height 31
